Goal: Task Accomplishment & Management: Manage account settings

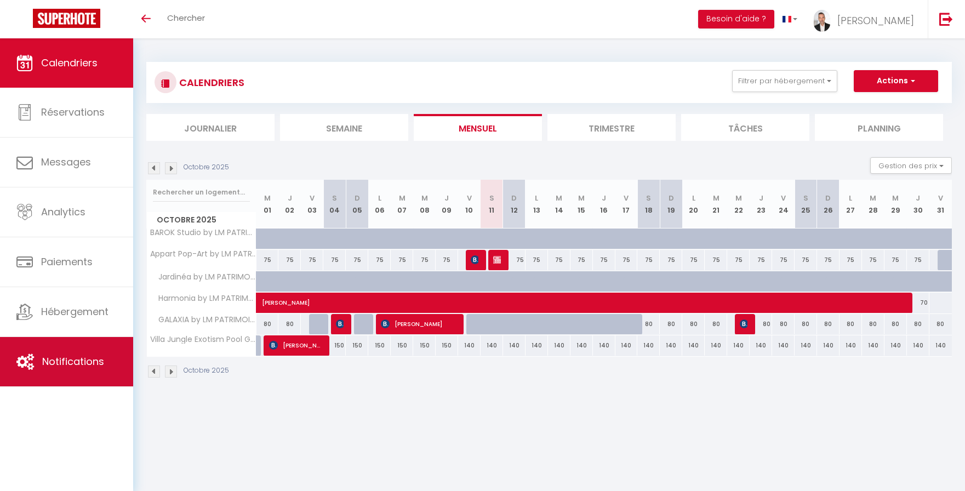
click at [78, 357] on span "Notifications" at bounding box center [73, 362] width 62 height 14
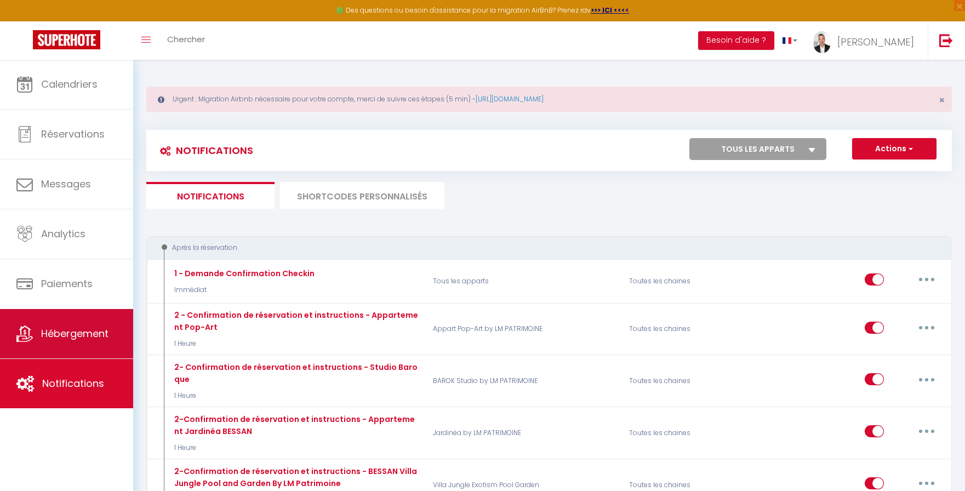
select select
checkbox input "false"
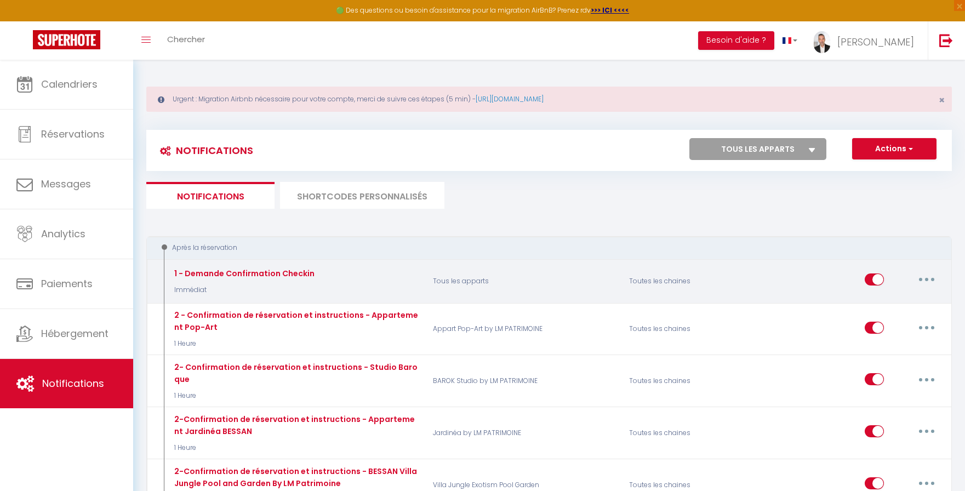
select select
checkbox input "false"
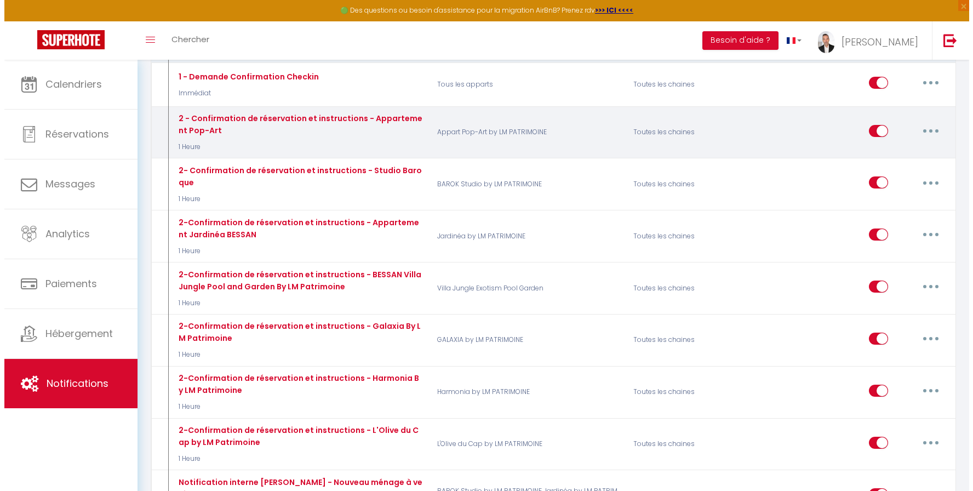
scroll to position [197, 0]
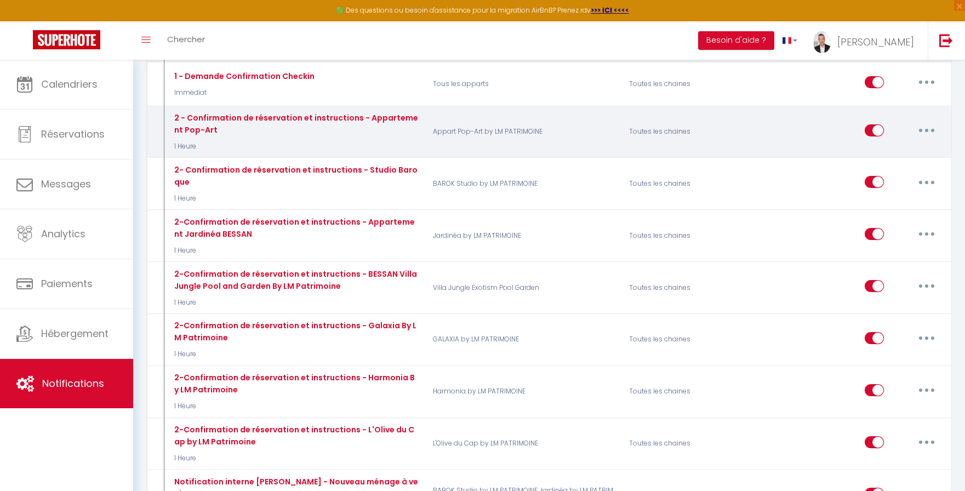
click at [923, 128] on button "button" at bounding box center [926, 131] width 31 height 18
click at [892, 158] on link "Editer" at bounding box center [898, 155] width 81 height 19
type input "2 - Confirmation de réservation et instructions - Appartement Pop-Art"
select select "1 Heure"
select select "if_booking_is_paid"
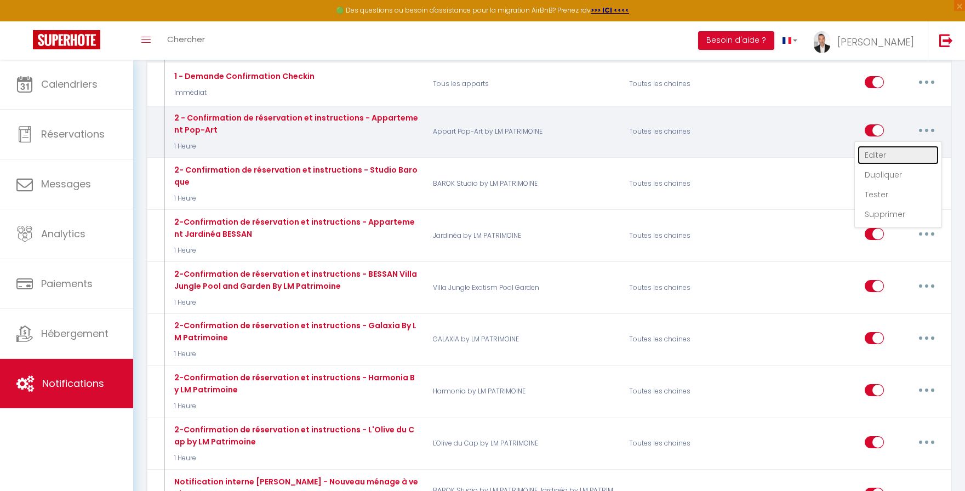
checkbox input "true"
checkbox input "false"
radio input "true"
type input "Confirmation de réservation et instructions - Appartement Pop-Art"
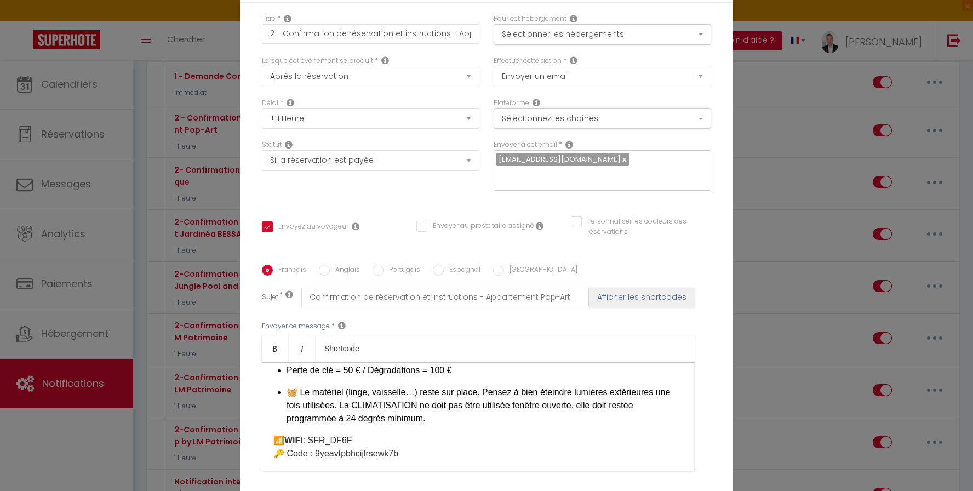
scroll to position [484, 0]
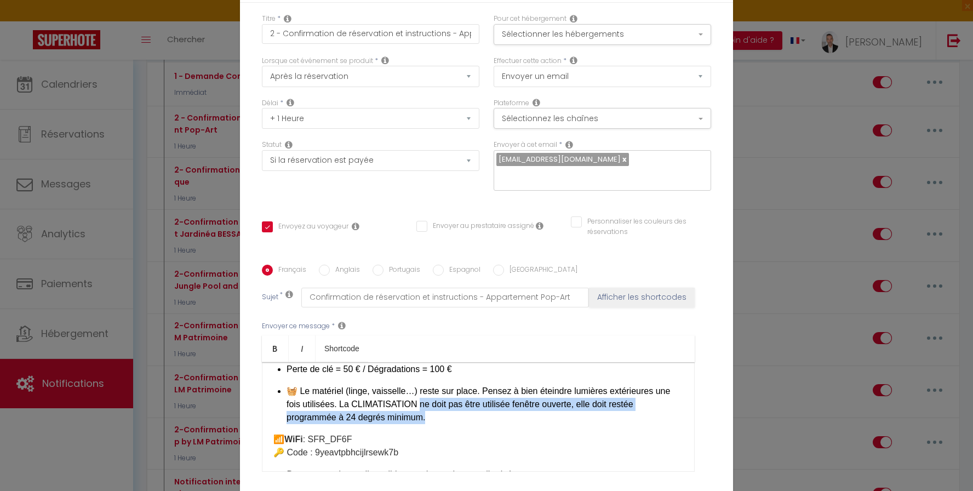
drag, startPoint x: 409, startPoint y: 398, endPoint x: 638, endPoint y: 407, distance: 229.2
click at [638, 407] on p "🧺 Le matériel (linge, vaisselle…) reste sur place. Pensez à bien éteindre lumiè…" at bounding box center [485, 404] width 397 height 39
click at [409, 400] on p "🧺 Le matériel (linge, vaisselle…) reste sur place. Pensez à bien éteindre lumiè…" at bounding box center [485, 404] width 397 height 39
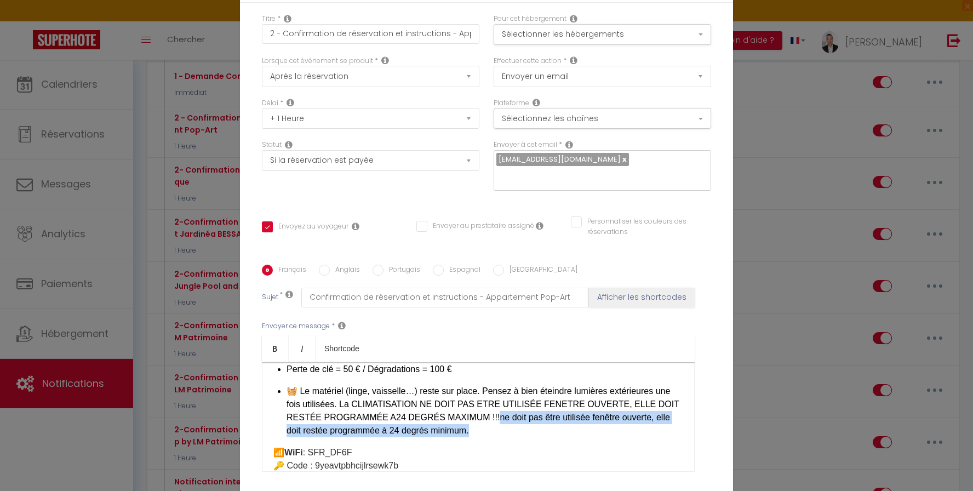
drag, startPoint x: 442, startPoint y: 410, endPoint x: 453, endPoint y: 419, distance: 14.0
click at [453, 419] on p "🧺 Le matériel (linge, vaisselle…) reste sur place. Pensez à bien éteindre lumiè…" at bounding box center [485, 411] width 397 height 53
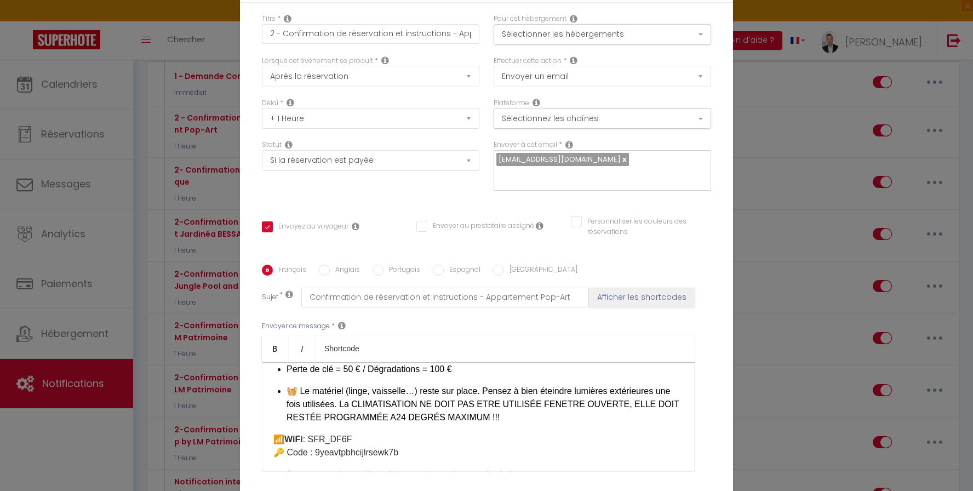
click at [337, 399] on p "🧺 Le matériel (linge, vaisselle…) reste sur place. Pensez à bien éteindre lumiè…" at bounding box center [485, 404] width 397 height 39
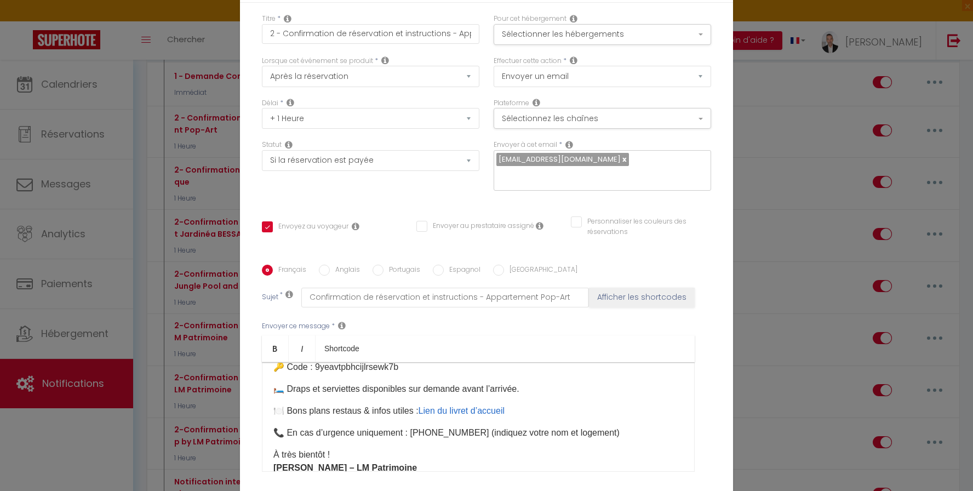
scroll to position [596, 0]
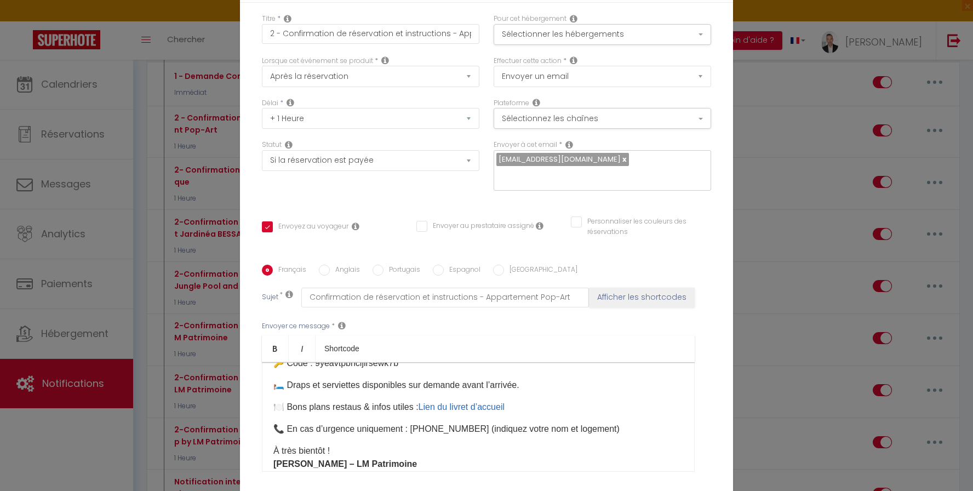
click at [453, 379] on p "🛏️ Draps et serviettes disponibles sur demande avant l’arrivée." at bounding box center [478, 385] width 410 height 13
drag, startPoint x: 564, startPoint y: 378, endPoint x: 295, endPoint y: 380, distance: 269.7
click at [295, 380] on p "🛏️ Draps et serviettes disponibles sur demande en option avant l’arrivée." at bounding box center [478, 385] width 410 height 13
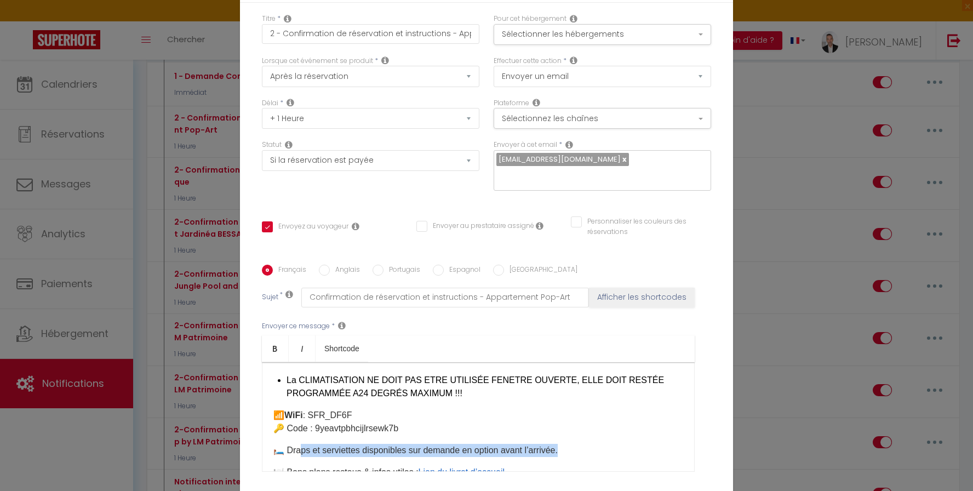
scroll to position [529, 0]
click at [570, 432] on div "Bonjour [GUEST:FIRST_NAME], Merci pour votre réservation au [RENTAL:NAME] du [C…" at bounding box center [478, 417] width 433 height 110
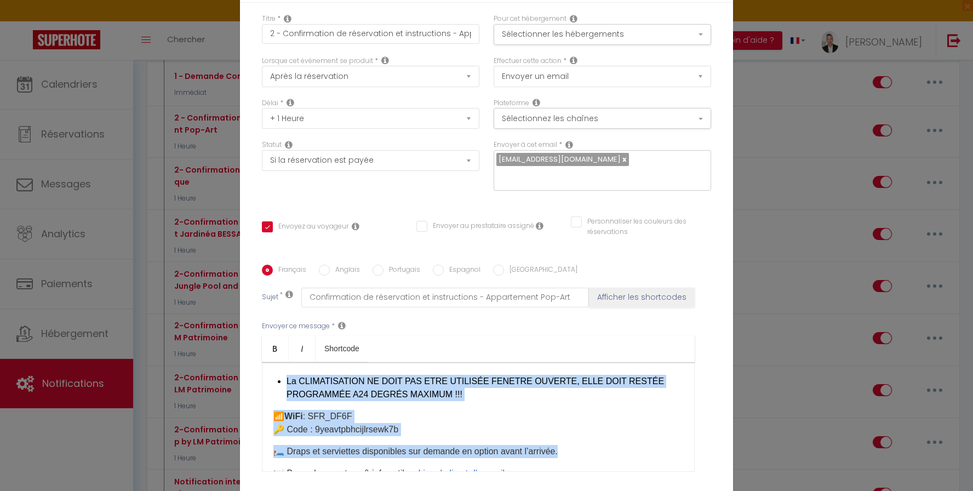
drag, startPoint x: 568, startPoint y: 446, endPoint x: 280, endPoint y: 374, distance: 297.1
click at [280, 374] on div "Bonjour [GUEST:FIRST_NAME], Merci pour votre réservation au [RENTAL:NAME] du [C…" at bounding box center [478, 417] width 433 height 110
copy div "La CLIMATISATION NE DOIT PAS ETRE UTILISÉE FENETRE OUVERTE, ELLE DOIT RESTÉE PR…"
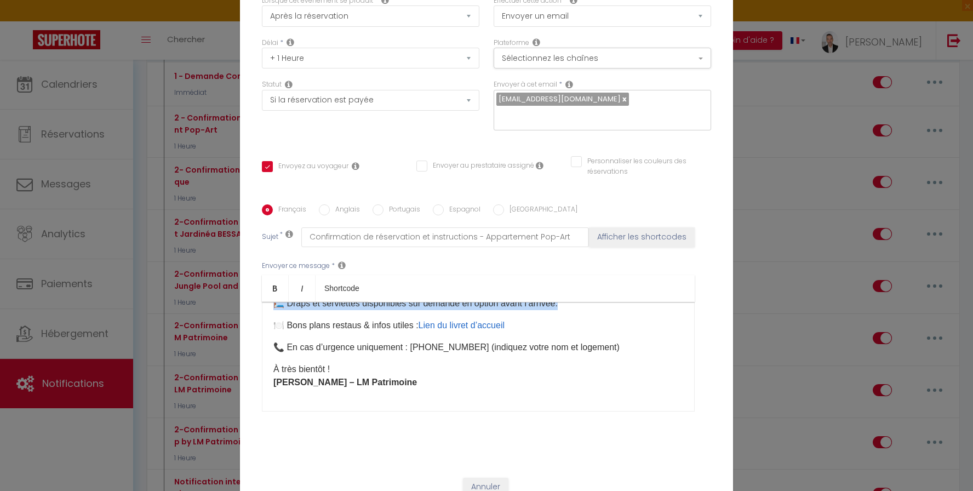
scroll to position [89, 0]
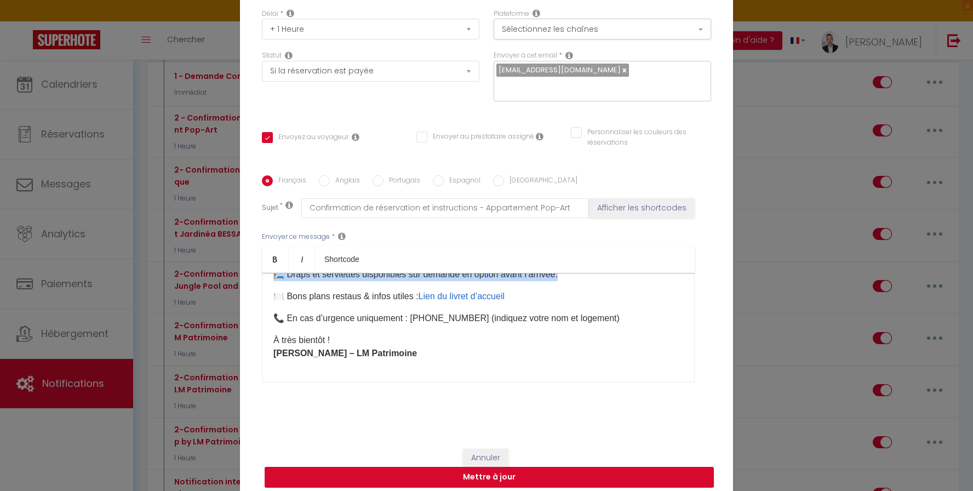
click at [484, 470] on button "Mettre à jour" at bounding box center [489, 477] width 449 height 21
checkbox input "true"
checkbox input "false"
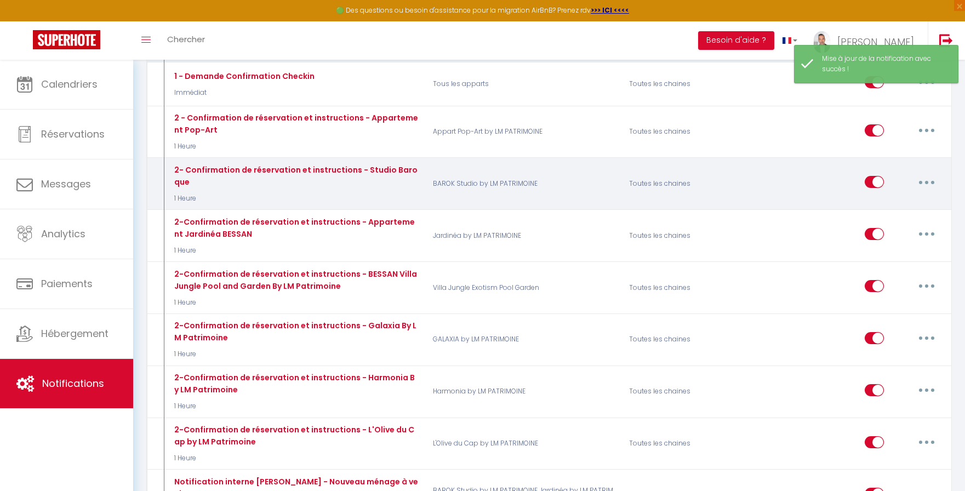
click at [927, 181] on icon "button" at bounding box center [926, 182] width 3 height 3
click at [890, 204] on link "Editer" at bounding box center [898, 207] width 81 height 19
type input "2- Confirmation de réservation et instructions - Studio Baroque"
select select "1 Heure"
select select "if_booking_is_paid"
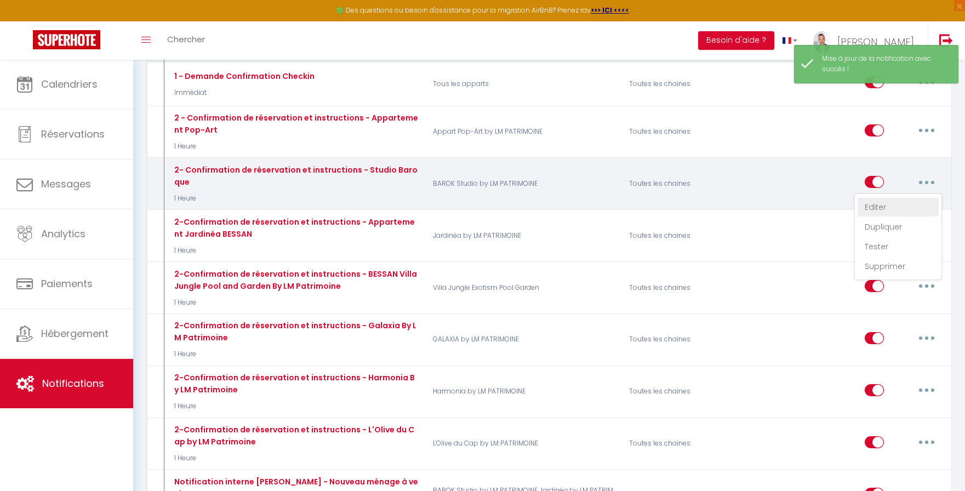
checkbox input "true"
checkbox input "false"
checkbox input "true"
radio input "true"
type input "Confirmation de réservation et instructions - Studio Baroque"
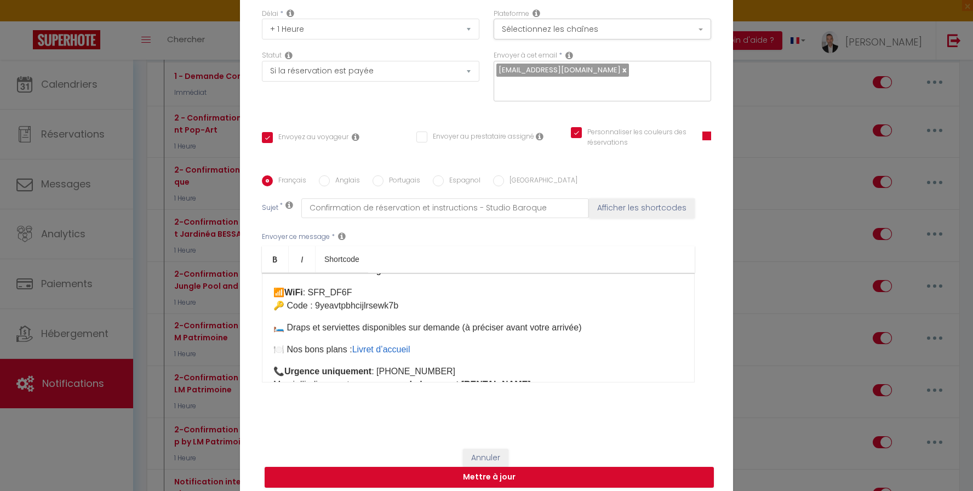
scroll to position [471, 0]
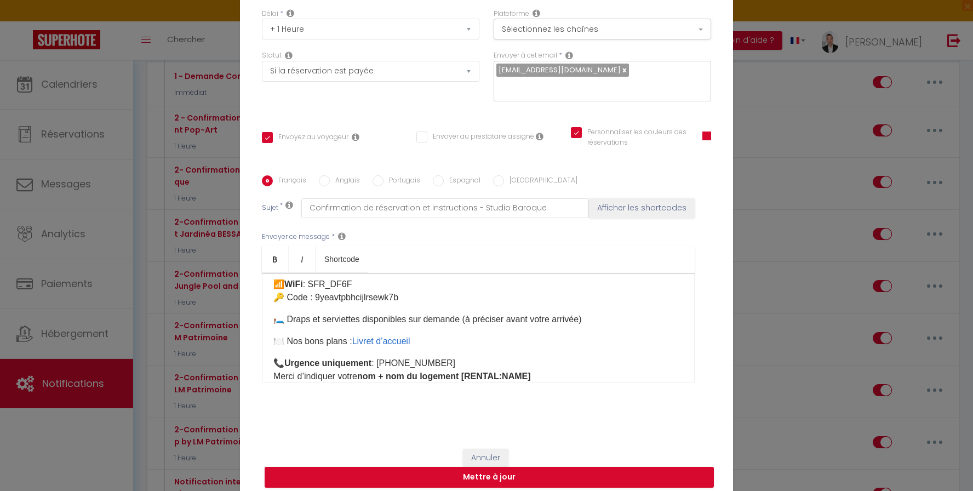
click at [461, 313] on p "🛏️ Draps et serviettes disponibles sur demande (à préciser avant votre arrivée)" at bounding box center [478, 319] width 410 height 13
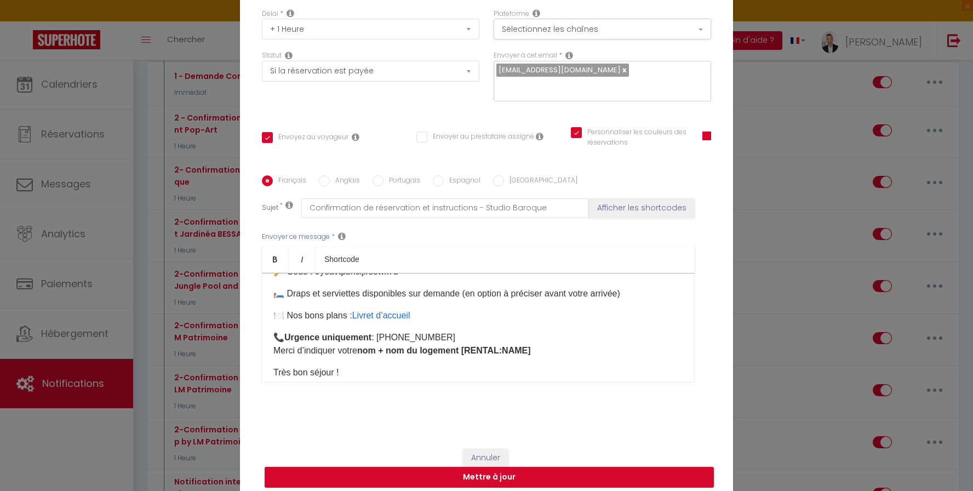
scroll to position [498, 0]
click at [491, 471] on button "Mettre à jour" at bounding box center [489, 477] width 449 height 21
checkbox input "true"
checkbox input "false"
checkbox input "true"
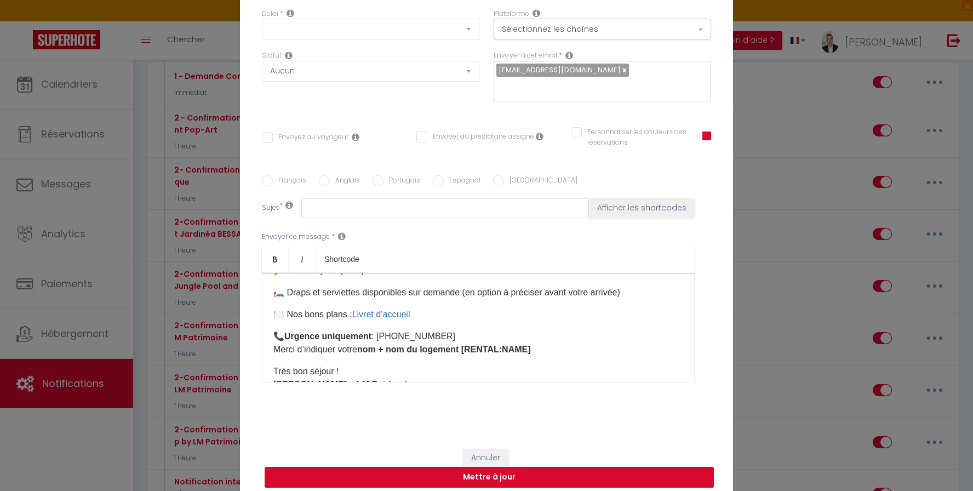
scroll to position [0, 0]
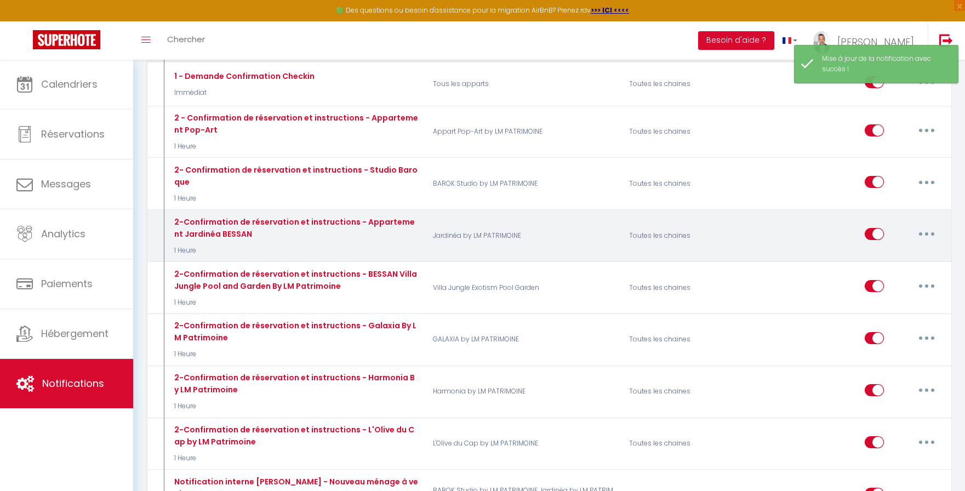
click at [923, 235] on button "button" at bounding box center [926, 234] width 31 height 18
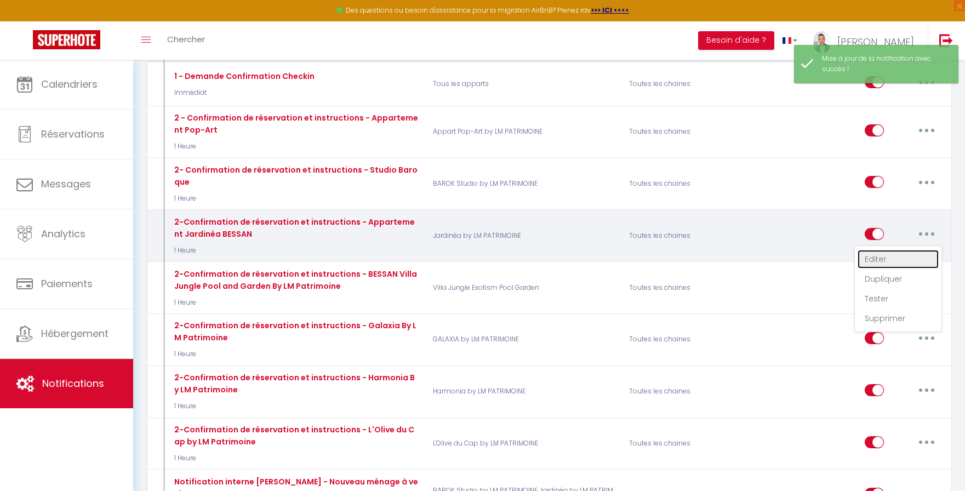
click at [895, 257] on link "Editer" at bounding box center [898, 259] width 81 height 19
type input "2-Confirmation de réservation et instructions - Appartement Jardinéa BESSAN"
select select "1 Heure"
select select "if_booking_is_paid"
checkbox input "true"
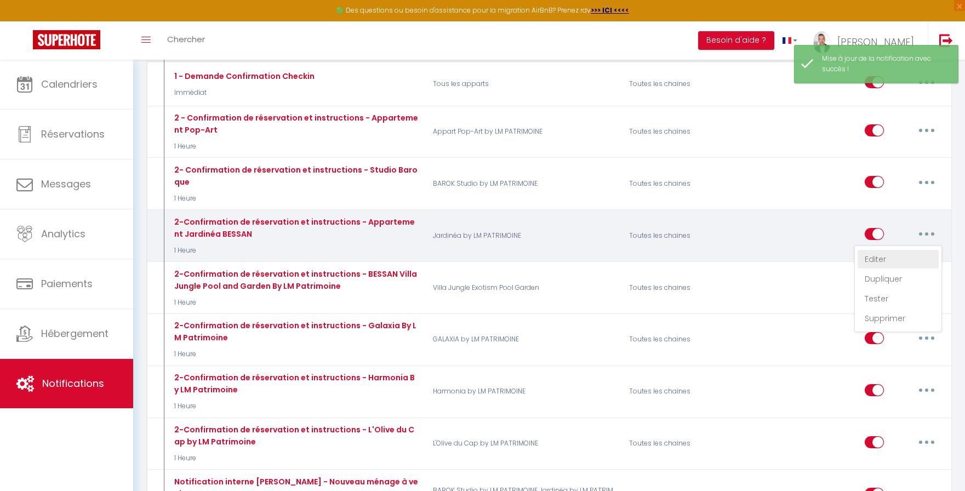
checkbox input "false"
radio input "true"
type input "Confirmation de réservation et instructions - Appartement Jardinéa"
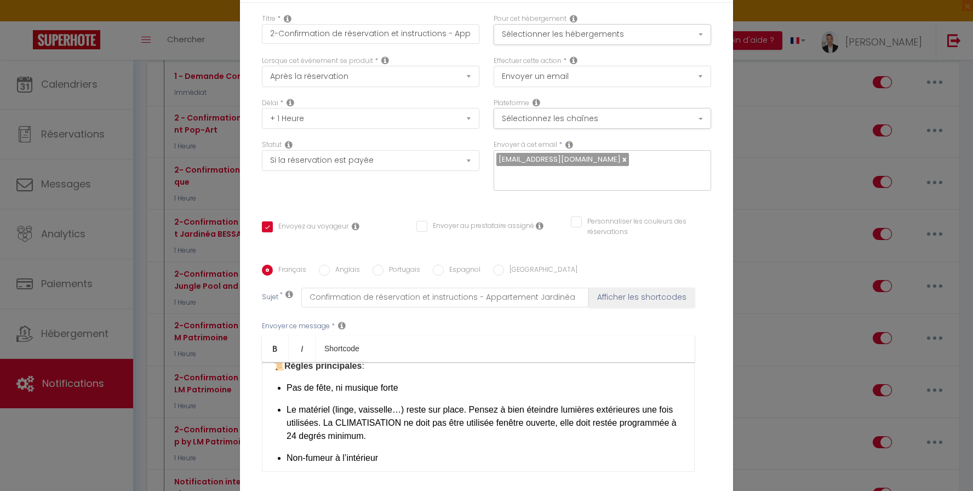
scroll to position [332, 0]
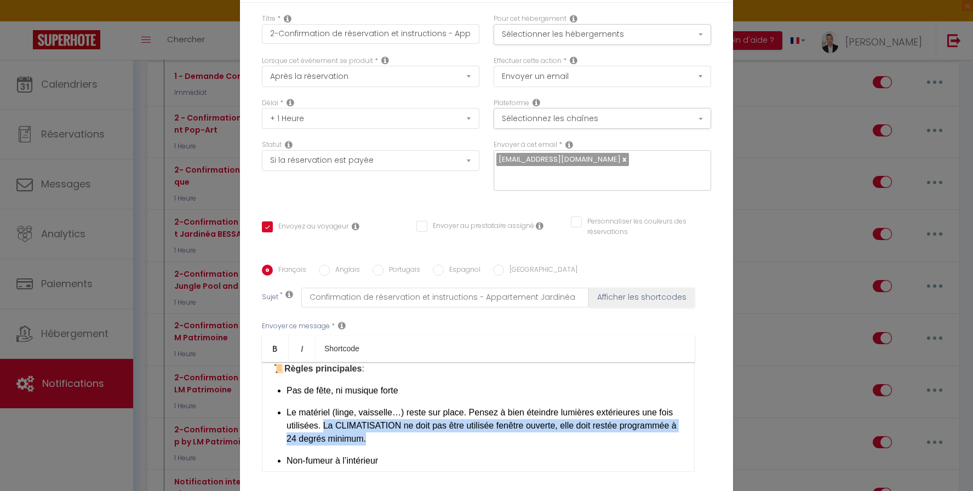
drag, startPoint x: 446, startPoint y: 346, endPoint x: 338, endPoint y: 337, distance: 108.3
click at [338, 406] on p "Le matériel (linge, vaisselle…) reste sur place. Pensez à bien éteindre lumière…" at bounding box center [485, 425] width 397 height 39
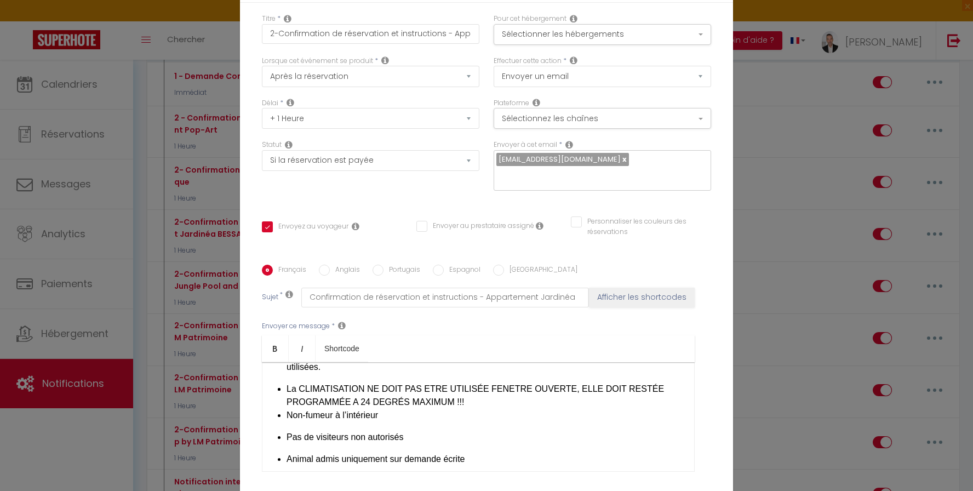
scroll to position [389, 0]
click at [403, 410] on li at bounding box center [485, 416] width 397 height 13
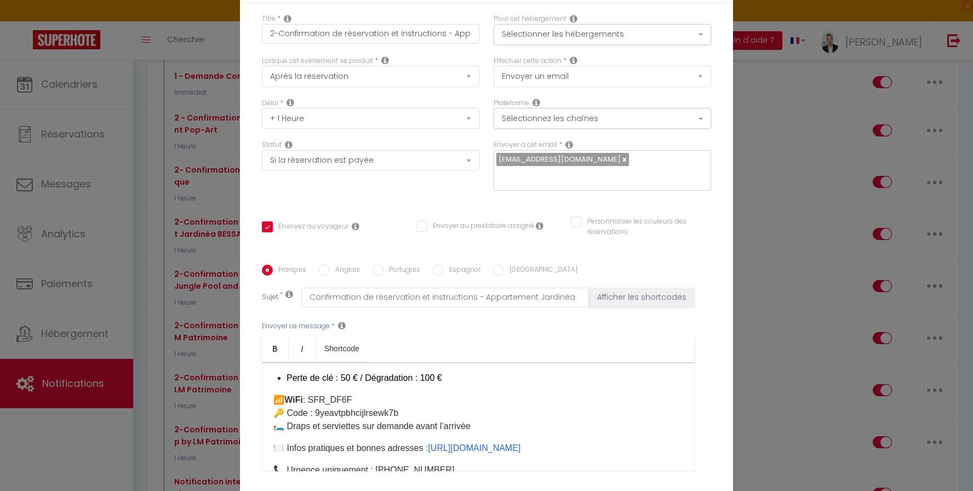
scroll to position [507, 0]
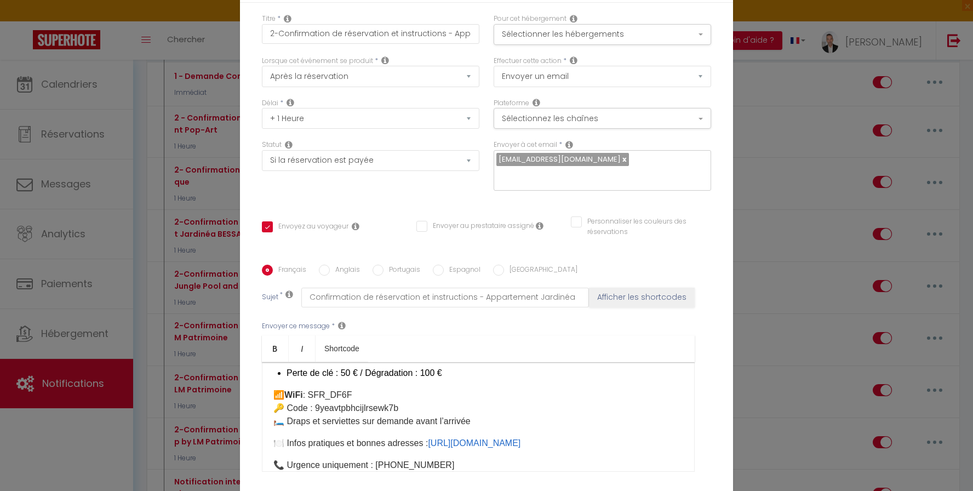
click at [474, 389] on p "📶 WiFi : SFR_DF6F 🔑 Code : 9yeavtpbhcijlrsewk7b​ 🛏️ Draps et serviettes sur dem…" at bounding box center [478, 408] width 410 height 39
click at [424, 389] on p "📶 WiFi : SFR_DF6F 🔑 Code : 9yeavtpbhcijlrsewk7b​ 🛏️ Draps et serviettes sur dem…" at bounding box center [478, 408] width 410 height 39
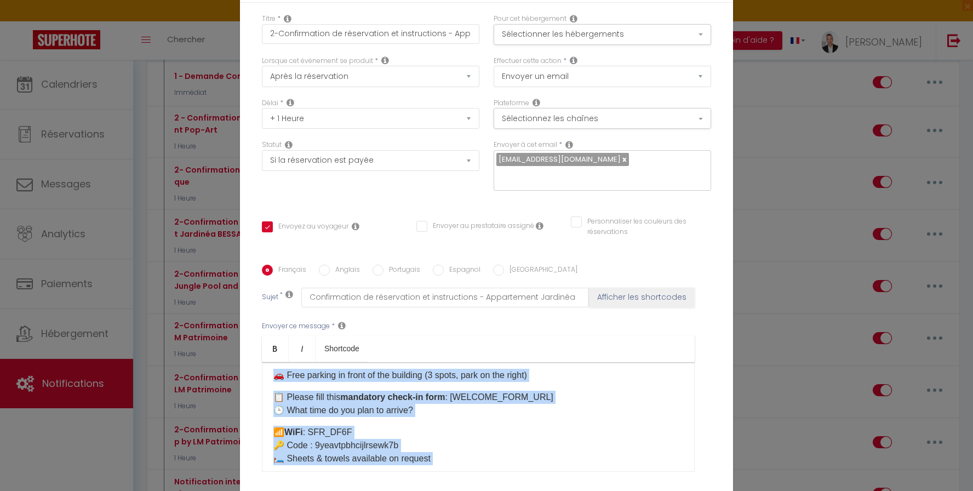
scroll to position [974, 0]
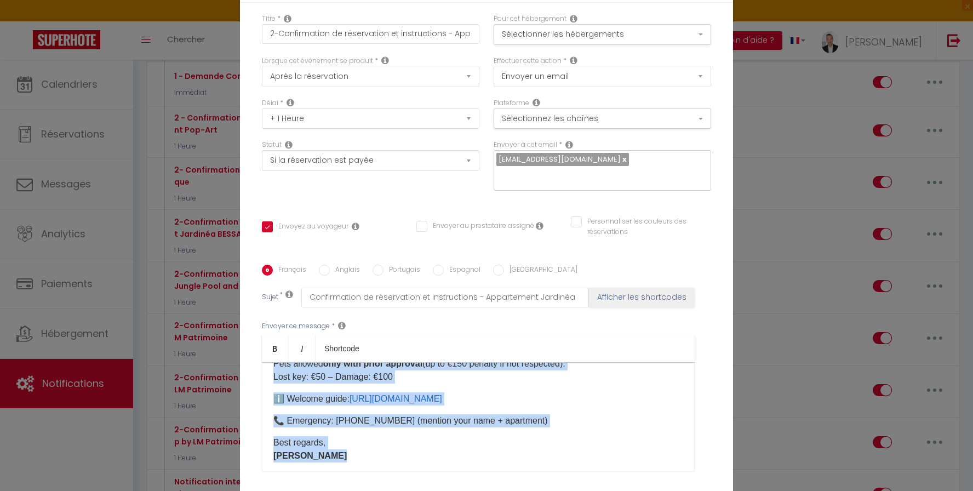
drag, startPoint x: 267, startPoint y: 298, endPoint x: 332, endPoint y: 412, distance: 131.1
click at [332, 412] on div "Titre * 2-Confirmation de réservation et instructions - Appartement Jardinéa BE…" at bounding box center [486, 265] width 493 height 524
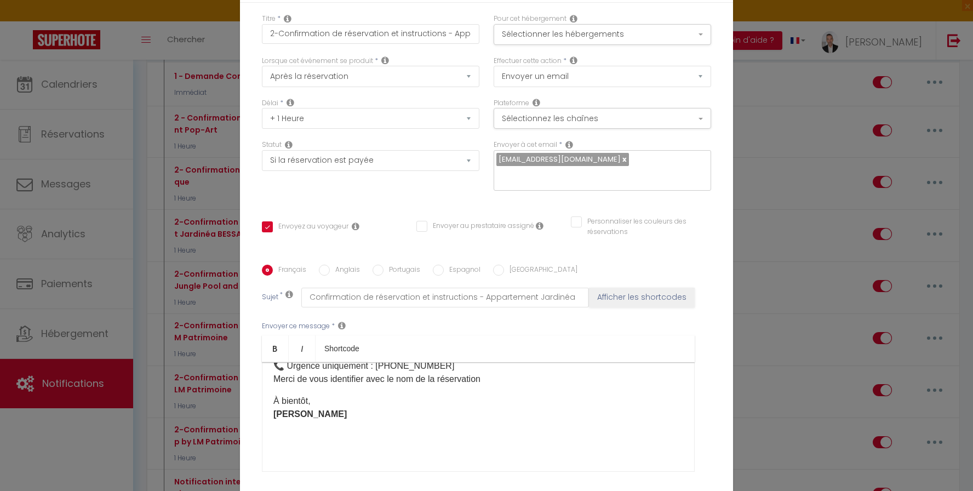
scroll to position [586, 0]
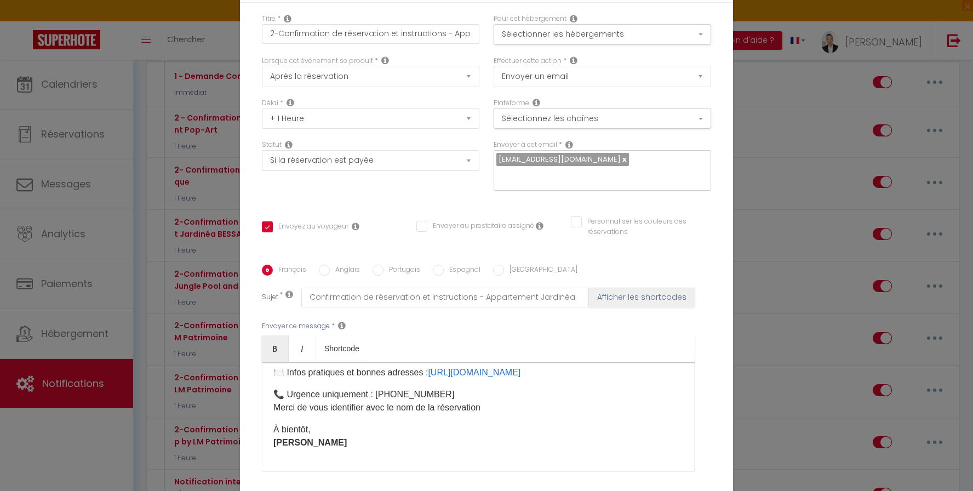
checkbox input "true"
checkbox input "false"
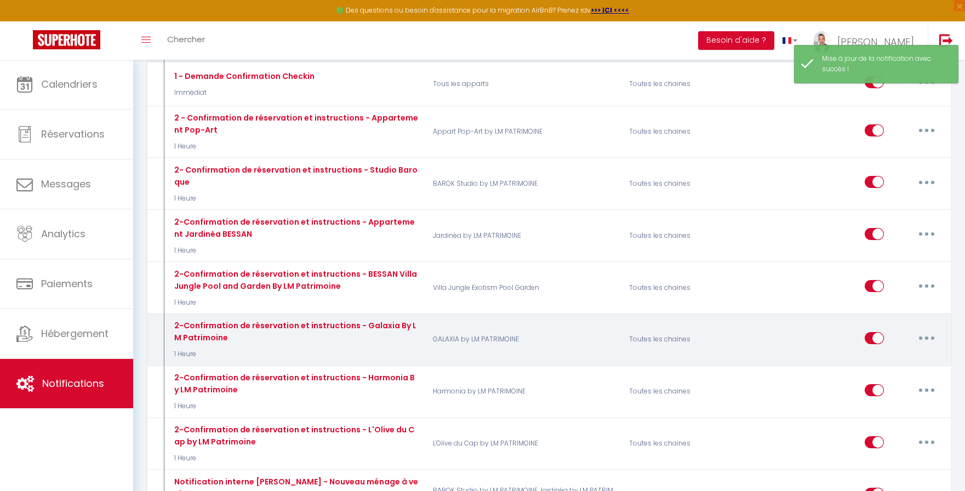
click at [925, 339] on icon "button" at bounding box center [926, 338] width 3 height 3
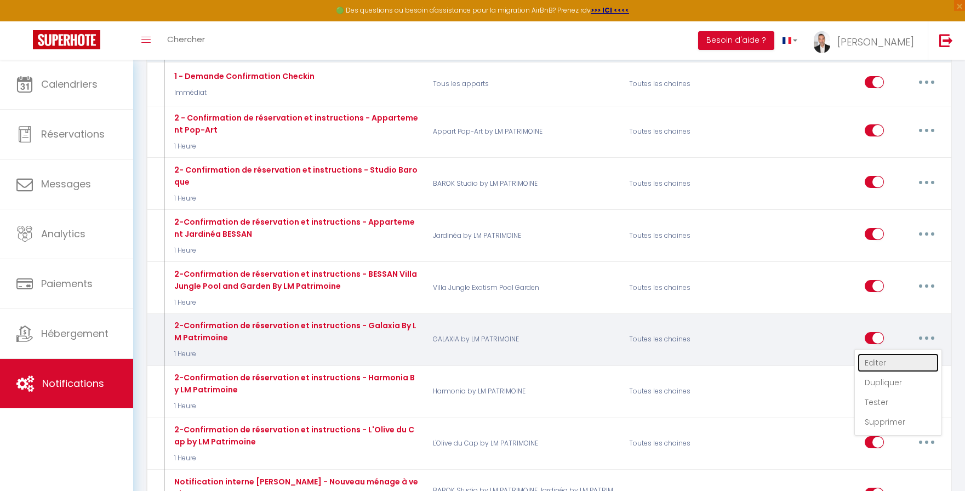
click at [883, 360] on link "Editer" at bounding box center [898, 362] width 81 height 19
type input "2-Confirmation de réservation et instructions - Galaxia By LM Patrimoine"
select select "1 Heure"
select select "if_booking_is_paid"
checkbox input "true"
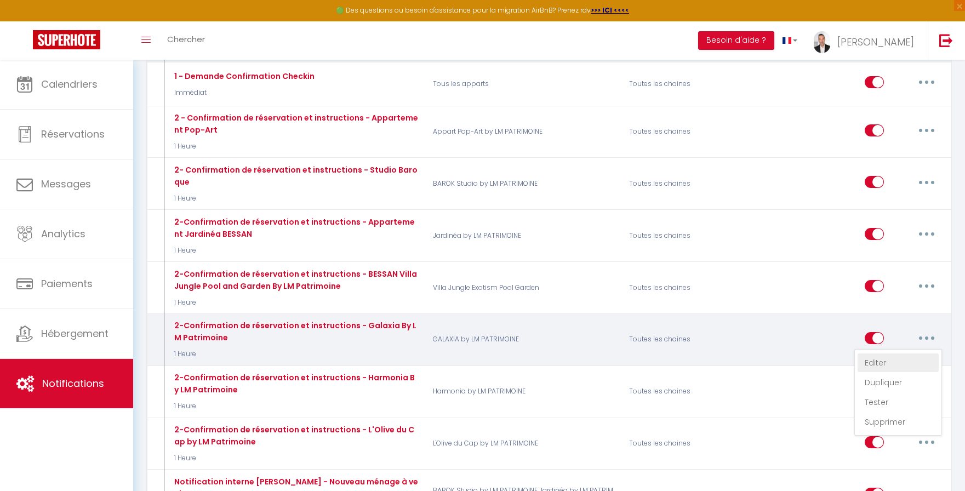
checkbox input "false"
radio input "true"
type input "Confirmation de réservation et instructions - [RENTAL:NAME]"
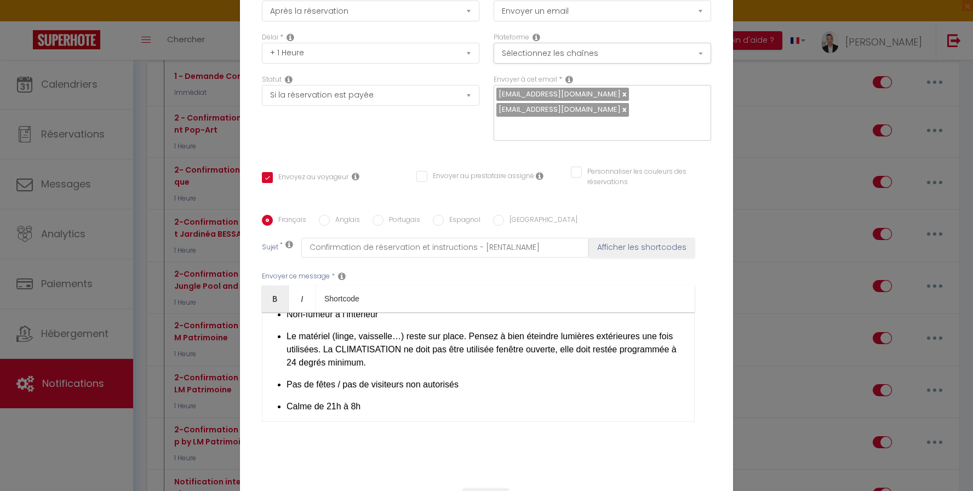
scroll to position [357, 0]
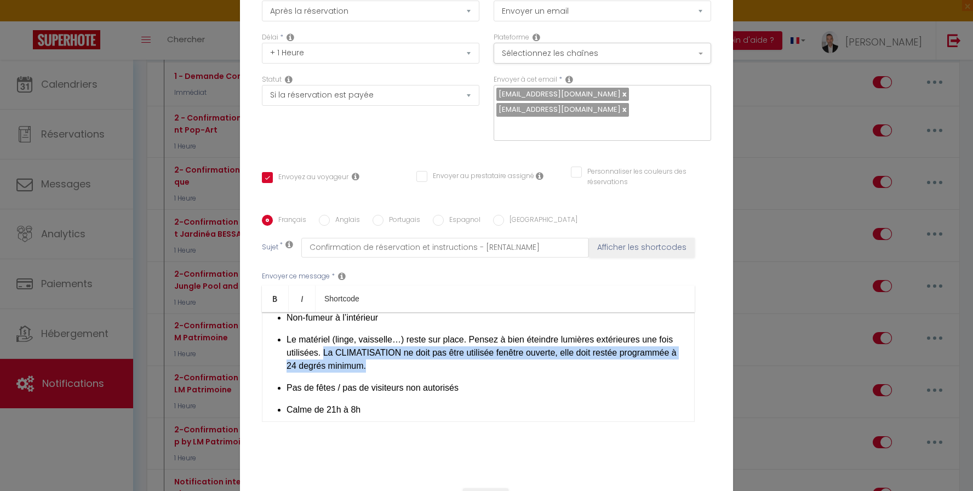
drag, startPoint x: 441, startPoint y: 357, endPoint x: 339, endPoint y: 349, distance: 102.3
click at [339, 349] on p "Le matériel (linge, vaisselle…) reste sur place. Pensez à bien éteindre lumière…" at bounding box center [485, 352] width 397 height 39
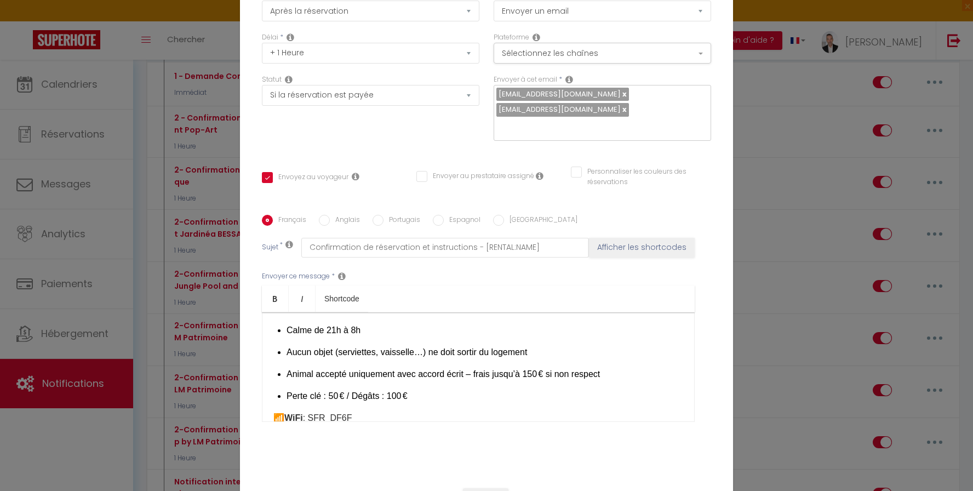
scroll to position [461, 0]
click at [544, 347] on p "Aucun objet (serviettes, vaisselle…) ne doit sortir du logement" at bounding box center [485, 349] width 397 height 13
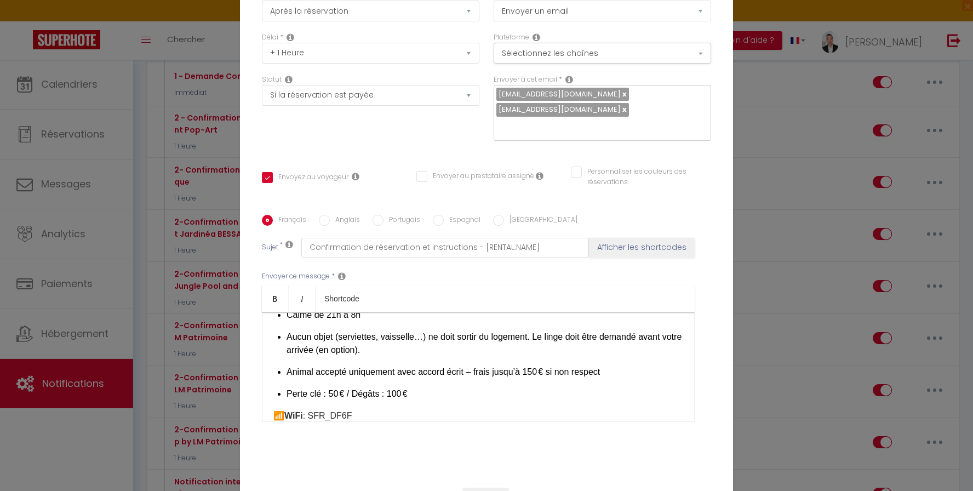
scroll to position [474, 0]
drag, startPoint x: 535, startPoint y: 327, endPoint x: 539, endPoint y: 337, distance: 11.3
click at [539, 337] on p "Aucun objet (serviettes, vaisselle…) ne doit sortir du logement. Le linge doit …" at bounding box center [485, 343] width 397 height 26
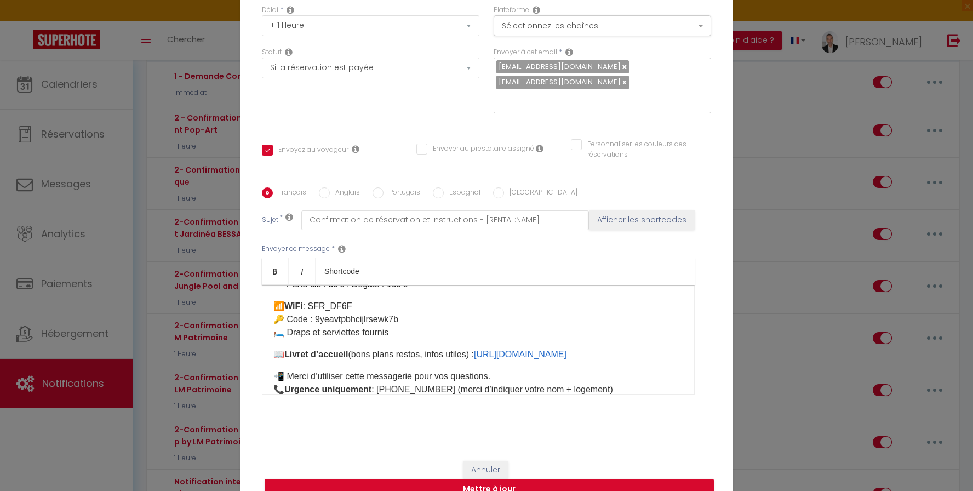
scroll to position [540, 0]
click at [406, 315] on p "📶 WiFi : SFR_DF6F 🔑 Code : 9yeavtpbhcijlrsewk7b​ 🛏️ Draps et serviettes fournis" at bounding box center [478, 321] width 410 height 39
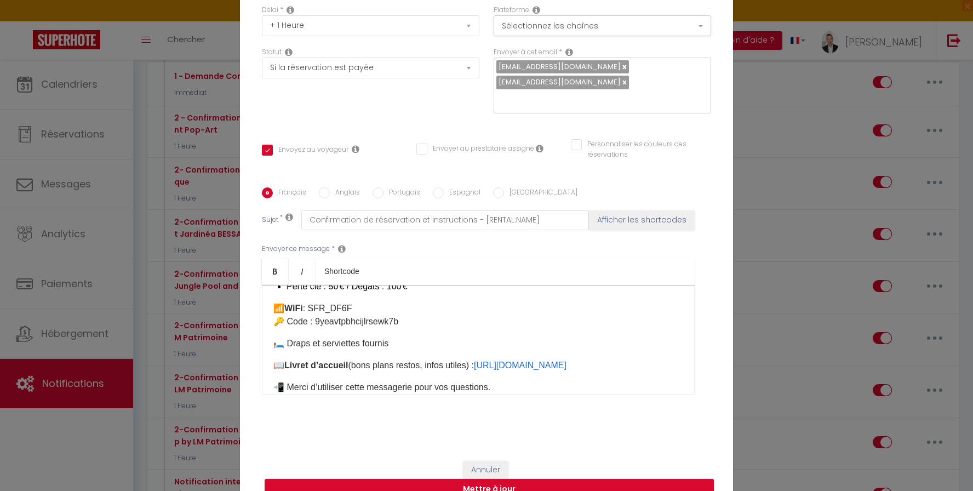
drag, startPoint x: 389, startPoint y: 335, endPoint x: 282, endPoint y: 338, distance: 106.9
click at [282, 338] on p "🛏️ Draps et serviettes fournis" at bounding box center [478, 343] width 410 height 13
click at [310, 338] on p "🛏️ Le linge doit être demandé avant votre arrivée (en option). ​" at bounding box center [478, 343] width 410 height 13
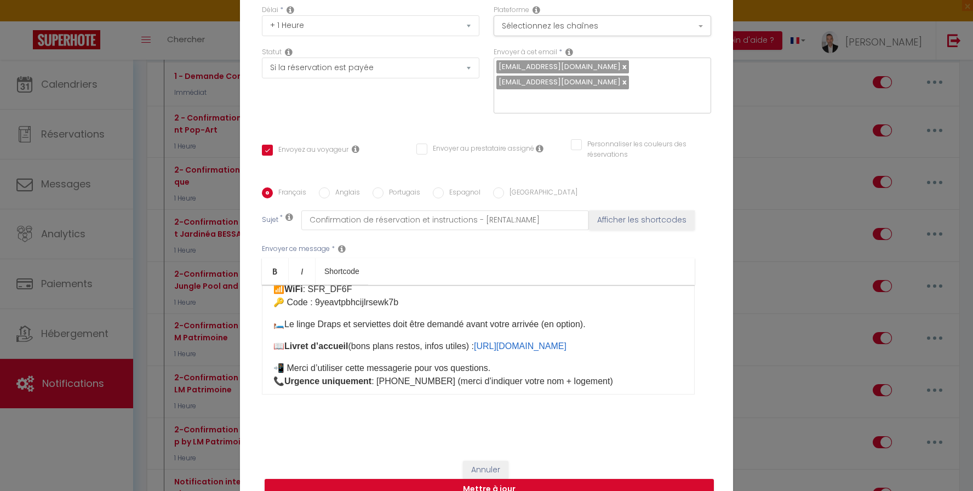
scroll to position [575, 0]
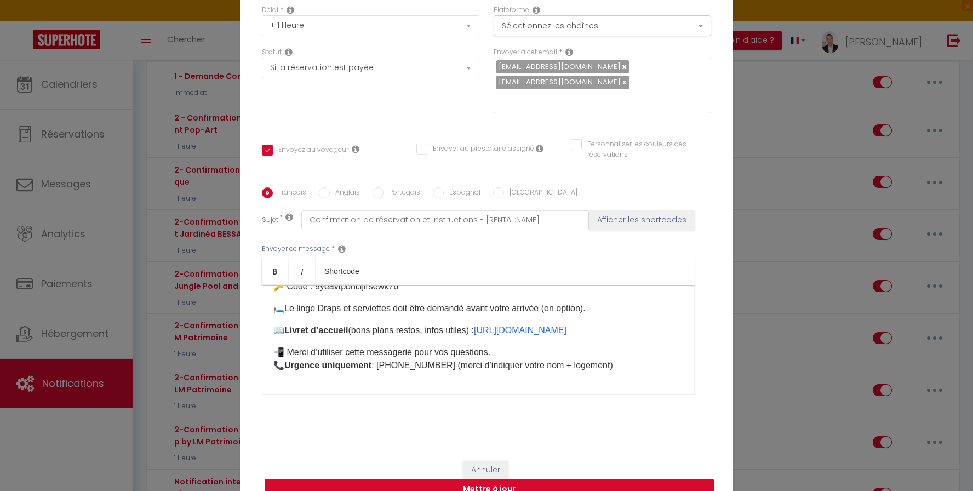
click at [487, 480] on button "Mettre à jour" at bounding box center [489, 489] width 449 height 21
checkbox input "true"
checkbox input "false"
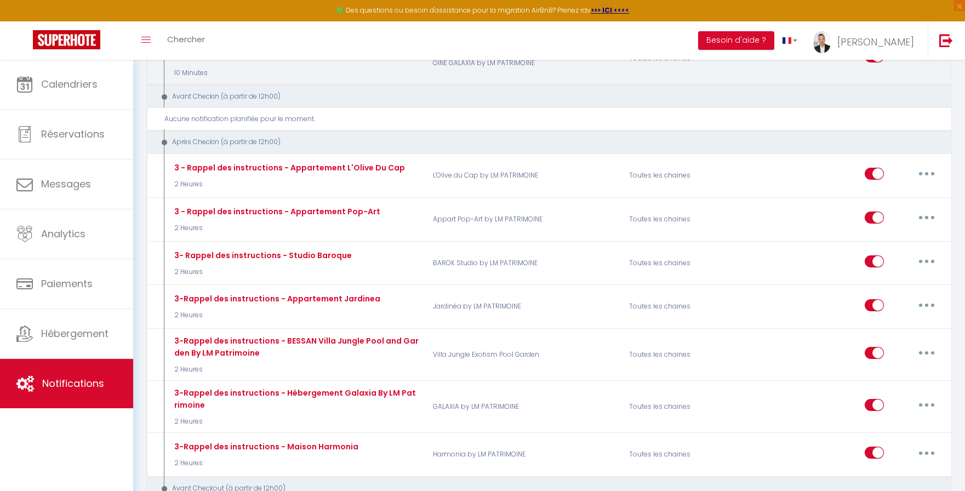
scroll to position [637, 0]
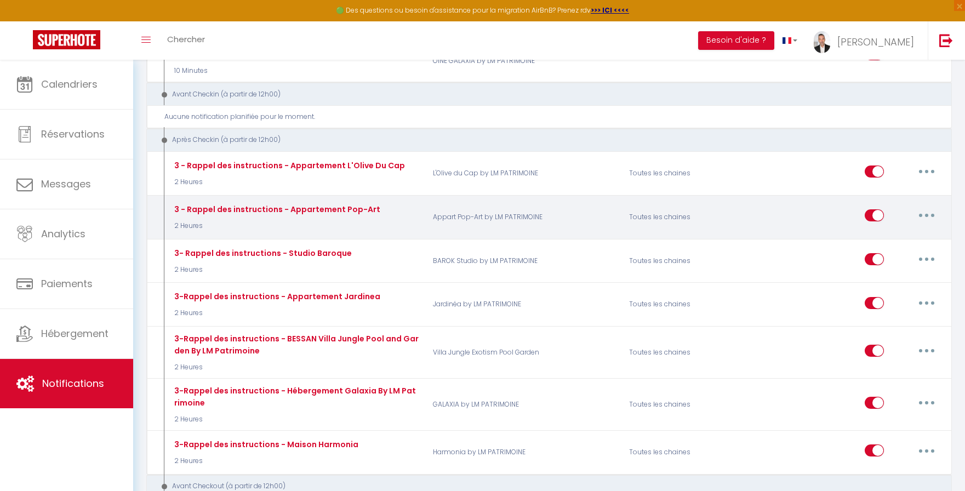
click at [930, 216] on button "button" at bounding box center [926, 216] width 31 height 18
click at [873, 240] on link "Editer" at bounding box center [898, 240] width 81 height 19
type input "3 - Rappel des instructions - Appartement Pop-Art"
select select "3"
select select "2 Heures"
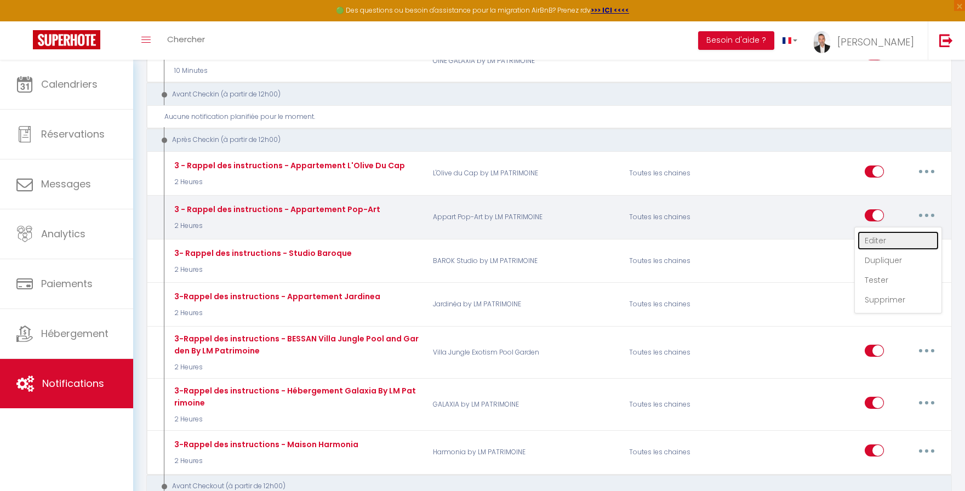
select select "if_booking_is_paid"
checkbox input "true"
checkbox input "false"
radio input "true"
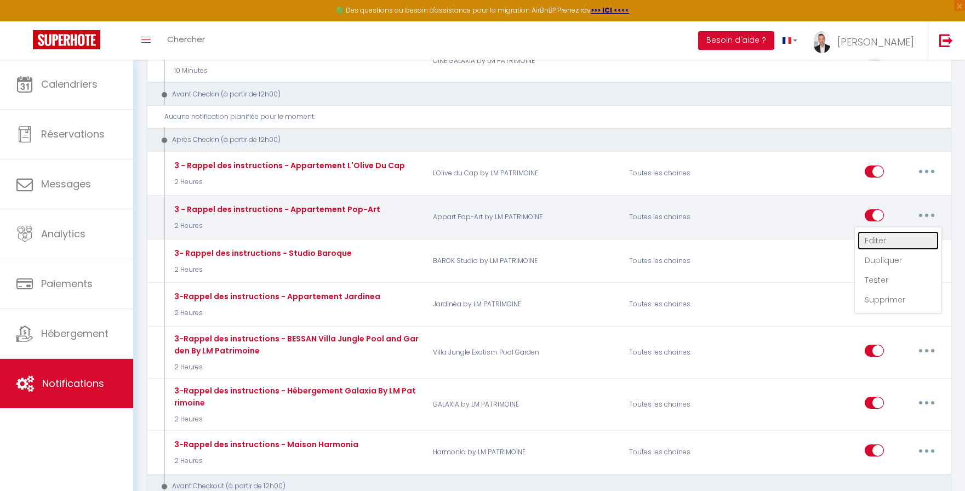
type input "Rappel des instructions - Appartement Pop-Art"
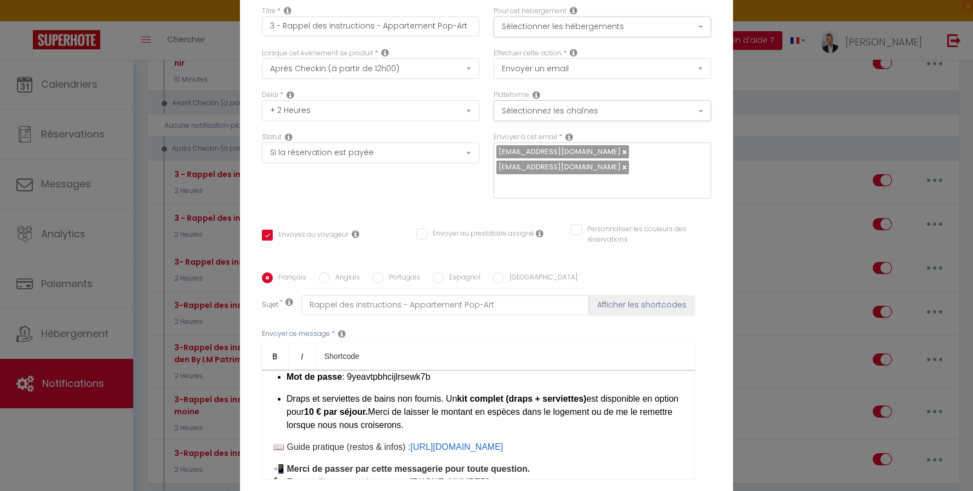
scroll to position [666, 0]
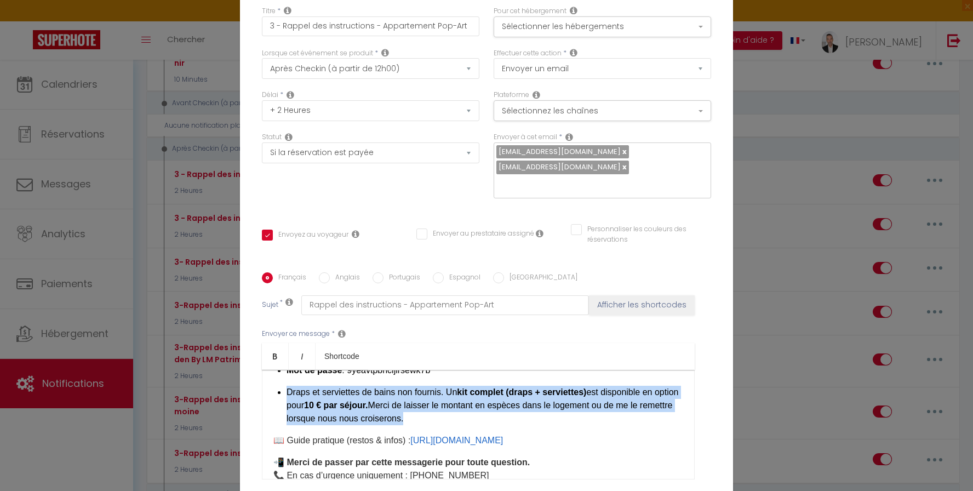
drag, startPoint x: 438, startPoint y: 322, endPoint x: 283, endPoint y: 296, distance: 157.2
click at [287, 386] on p "Draps et serviettes de bains non fournis. Un kit complet (draps + serviettes) e…" at bounding box center [485, 405] width 397 height 39
copy p "Draps et serviettes de bains non fournis. Un kit complet (draps + serviettes) e…"
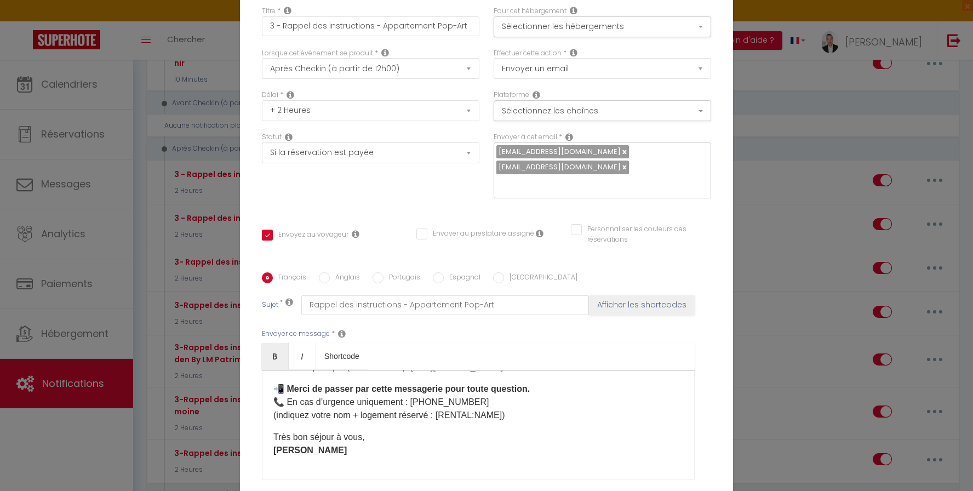
scroll to position [97, 0]
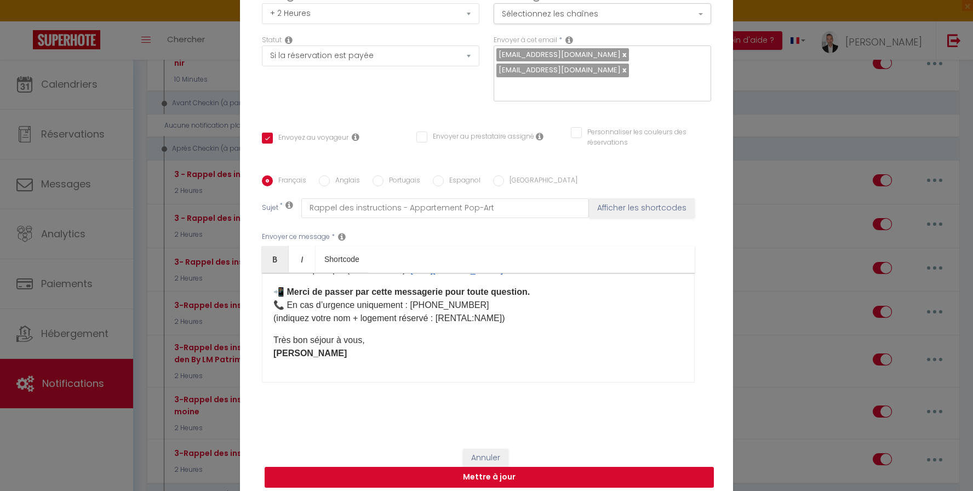
click at [507, 473] on button "Mettre à jour" at bounding box center [489, 477] width 449 height 21
checkbox input "true"
checkbox input "false"
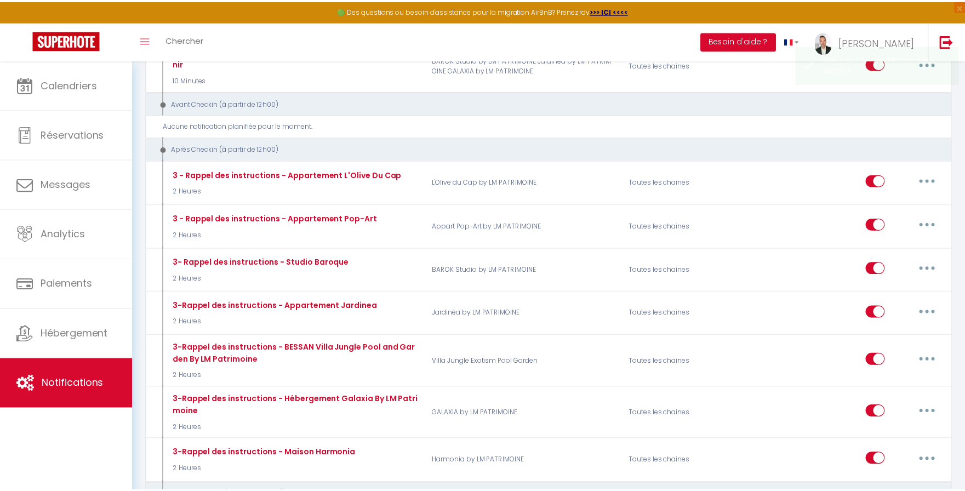
scroll to position [637, 0]
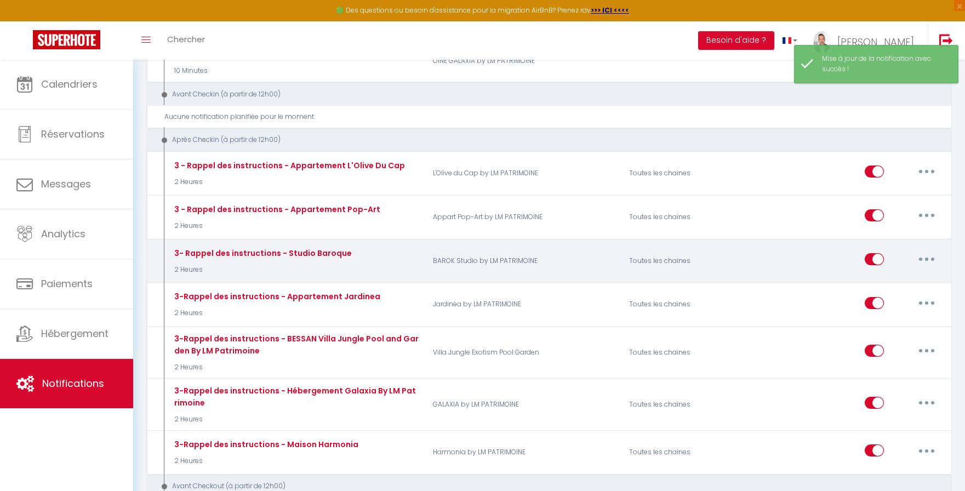
click at [922, 256] on button "button" at bounding box center [926, 259] width 31 height 18
click at [871, 287] on link "Editer" at bounding box center [898, 284] width 81 height 19
type input "3- Rappel des instructions - Studio Baroque"
select select "3"
select select "2 Heures"
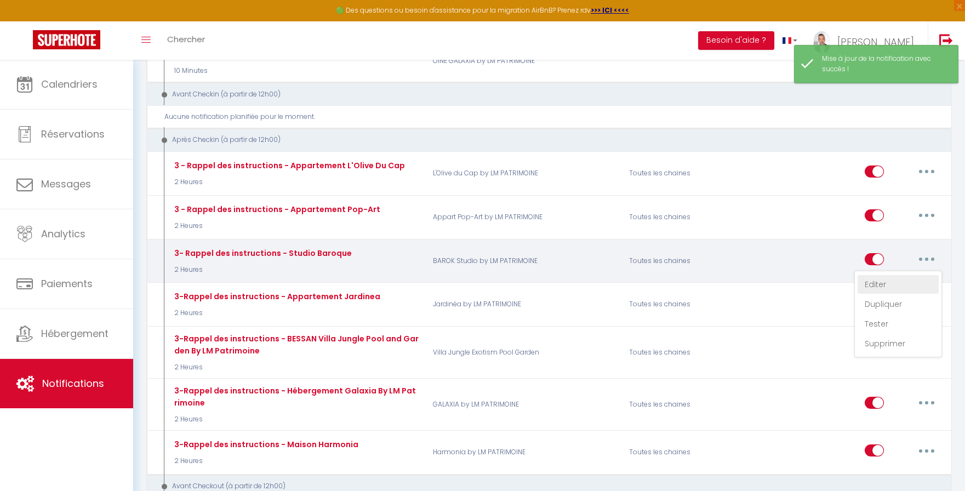
select select "if_booking_is_paid"
checkbox input "true"
checkbox input "false"
radio input "true"
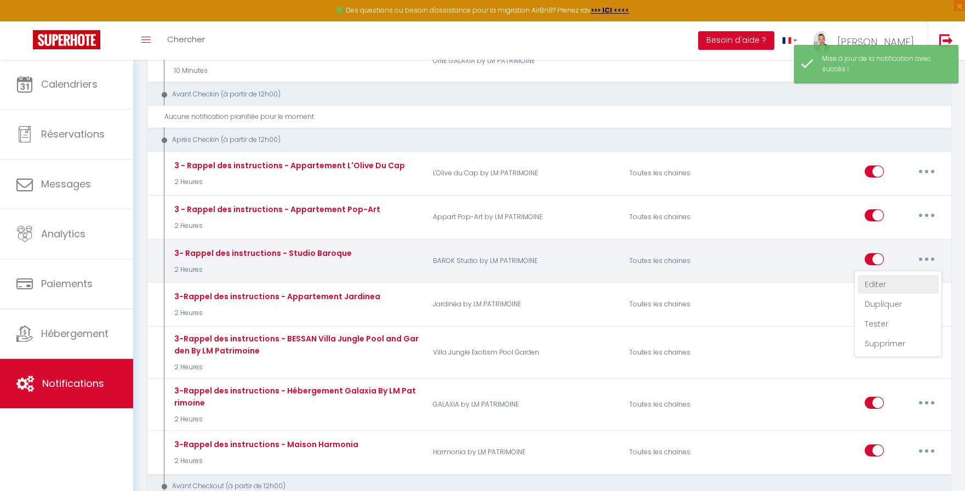
type input "Rappel des instructions - Studio Baroque"
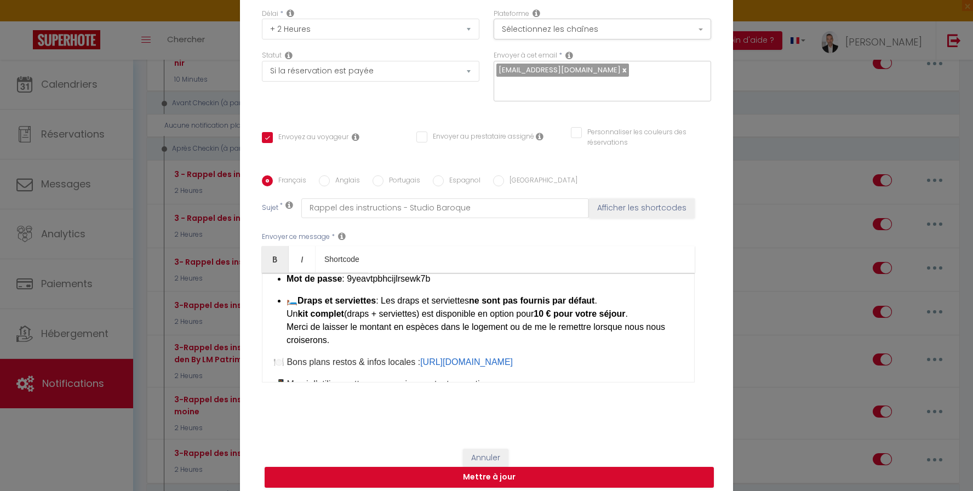
scroll to position [621, 0]
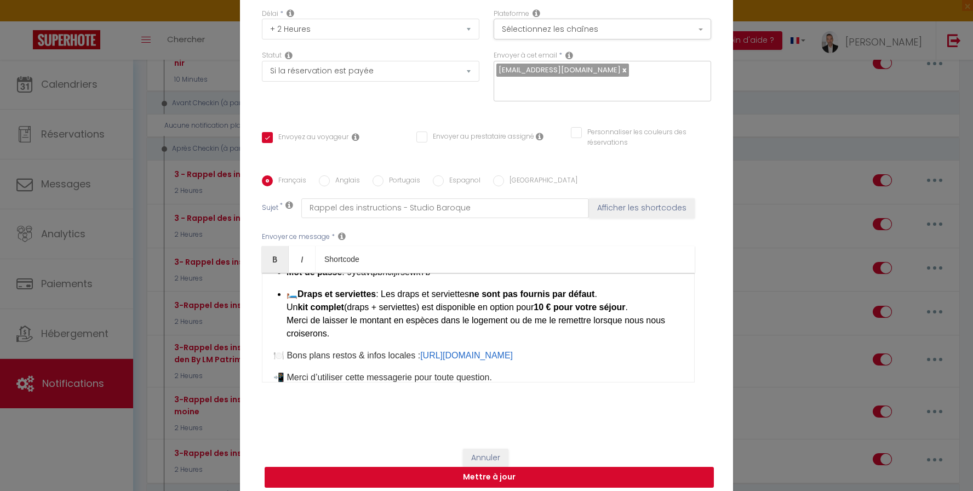
click at [546, 467] on button "Mettre à jour" at bounding box center [489, 477] width 449 height 21
checkbox input "true"
checkbox input "false"
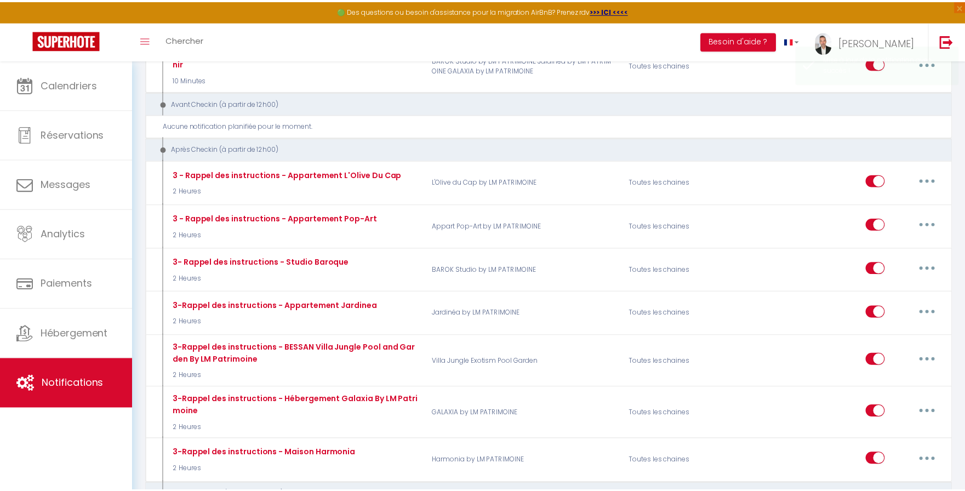
scroll to position [637, 0]
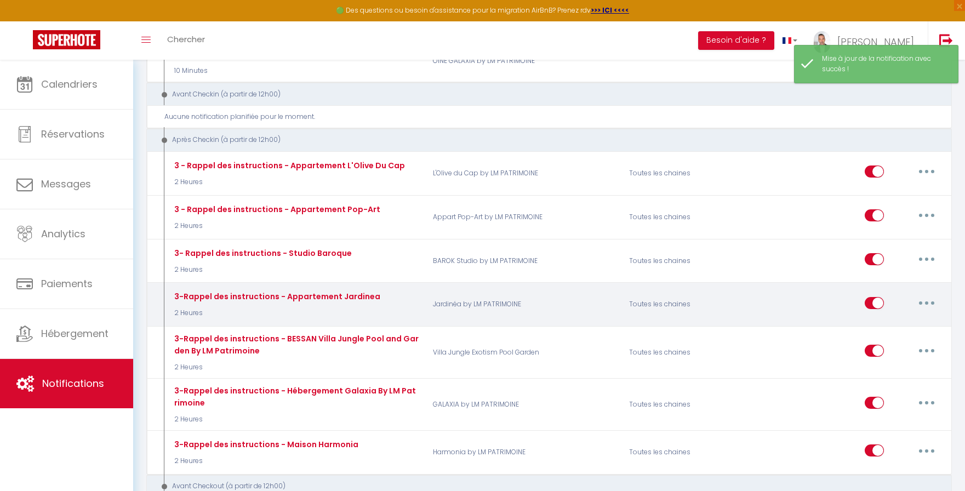
click at [927, 304] on button "button" at bounding box center [926, 303] width 31 height 18
click at [885, 322] on link "Editer" at bounding box center [898, 327] width 81 height 19
type input "3-Rappel des instructions - Appartement Jardinea"
select select "3"
select select "2 Heures"
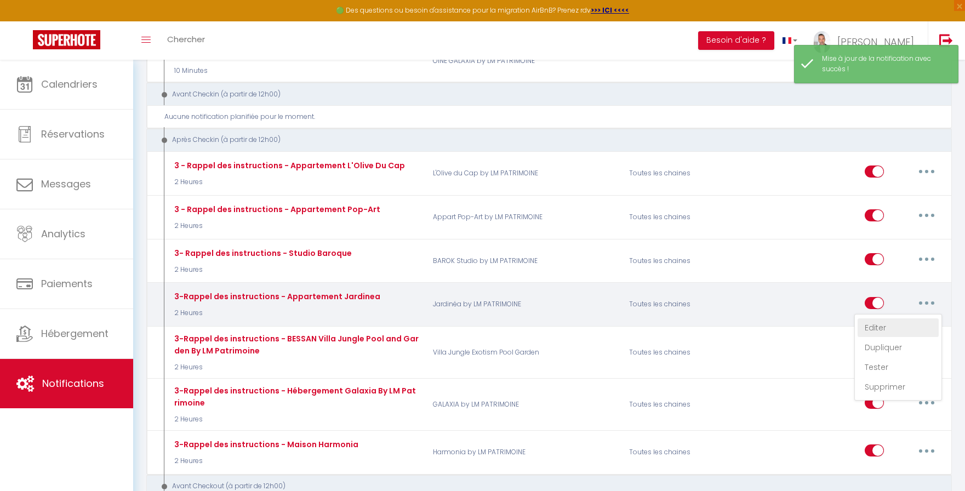
select select "if_booking_is_paid"
checkbox input "true"
checkbox input "false"
radio input "true"
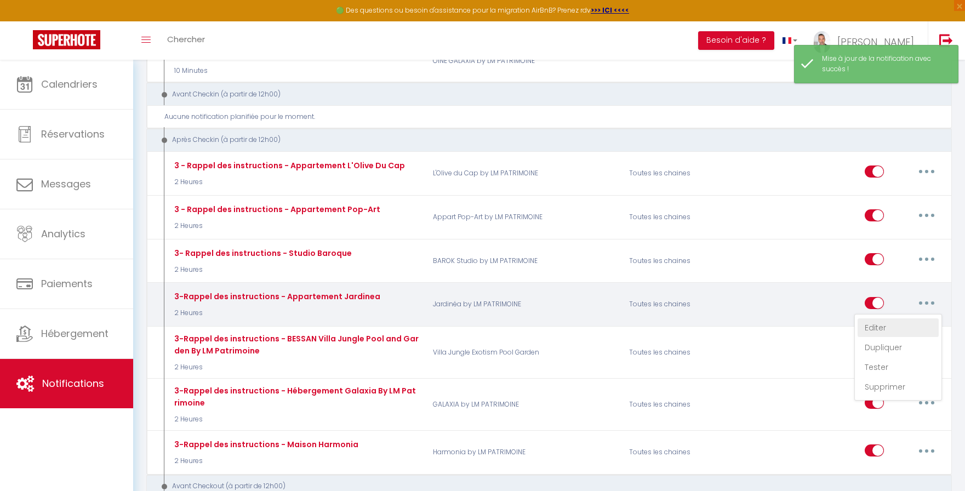
type input "Rappel des instructions - Appartement Souplex Jardin"
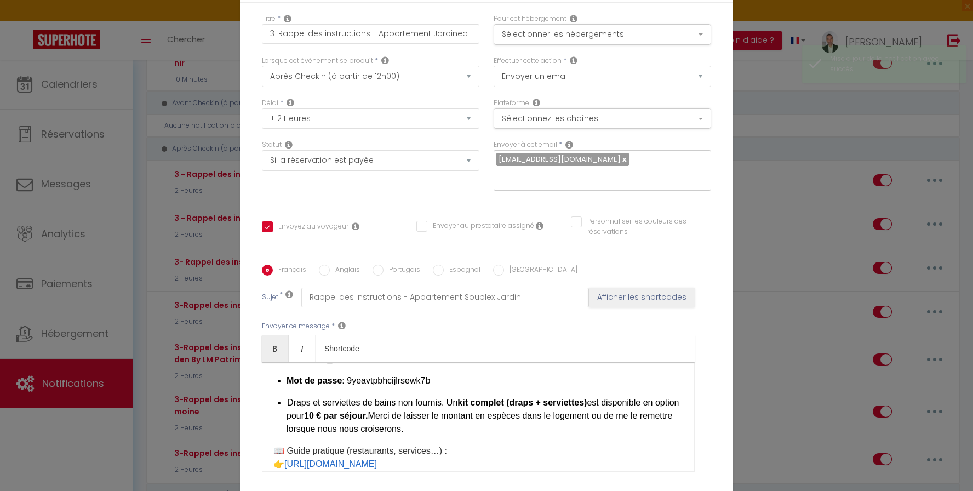
scroll to position [653, 0]
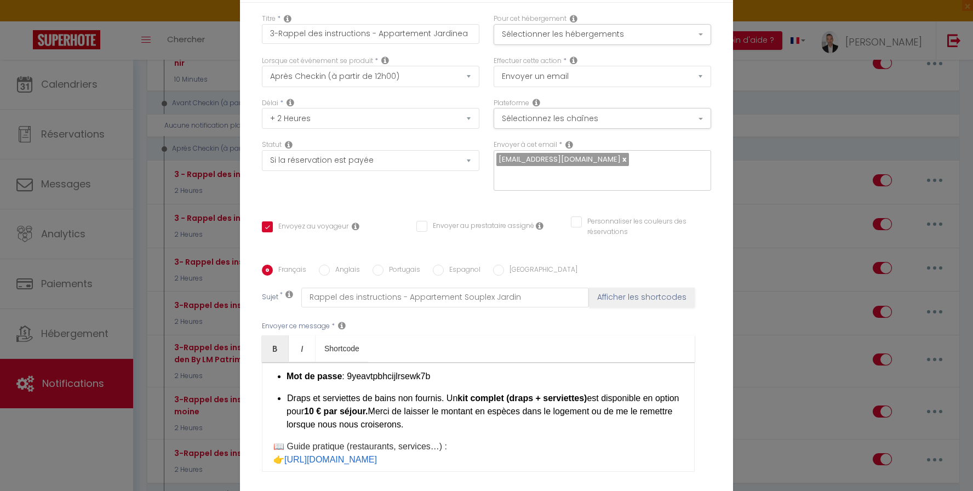
checkbox input "true"
checkbox input "false"
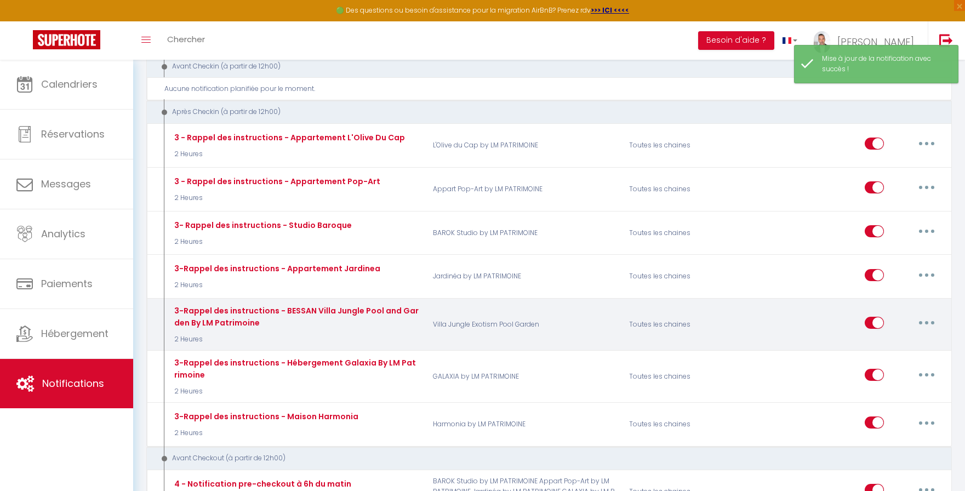
scroll to position [670, 0]
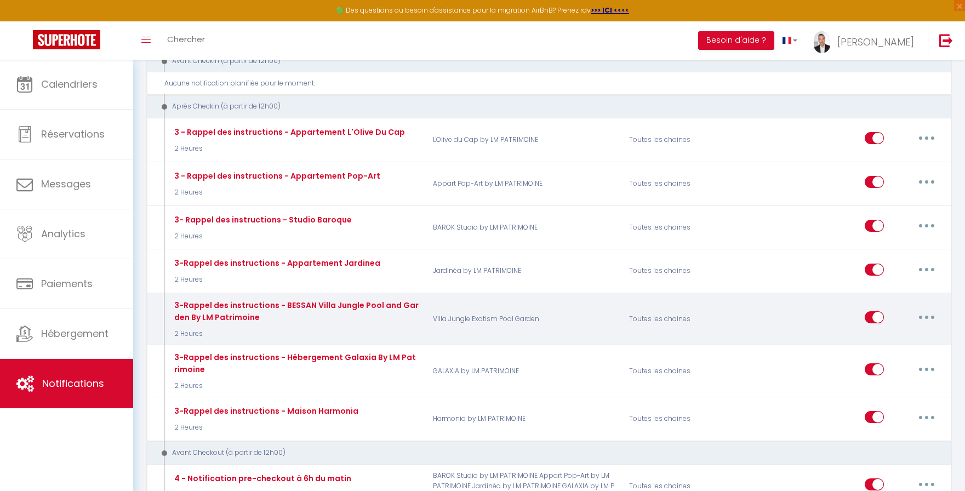
click at [925, 316] on icon "button" at bounding box center [926, 317] width 3 height 3
click at [899, 343] on link "Editer" at bounding box center [898, 342] width 81 height 19
type input "3-Rappel des instructions - BESSAN Villa Jungle Pool and Garden By LM Patrimoine"
select select "3"
select select "2 Heures"
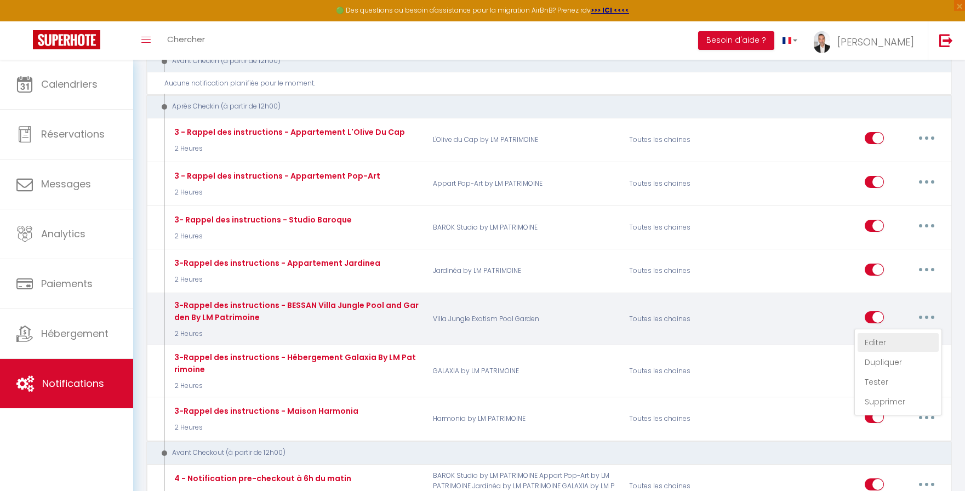
select select "if_booking_is_paid"
checkbox input "true"
checkbox input "false"
radio input "true"
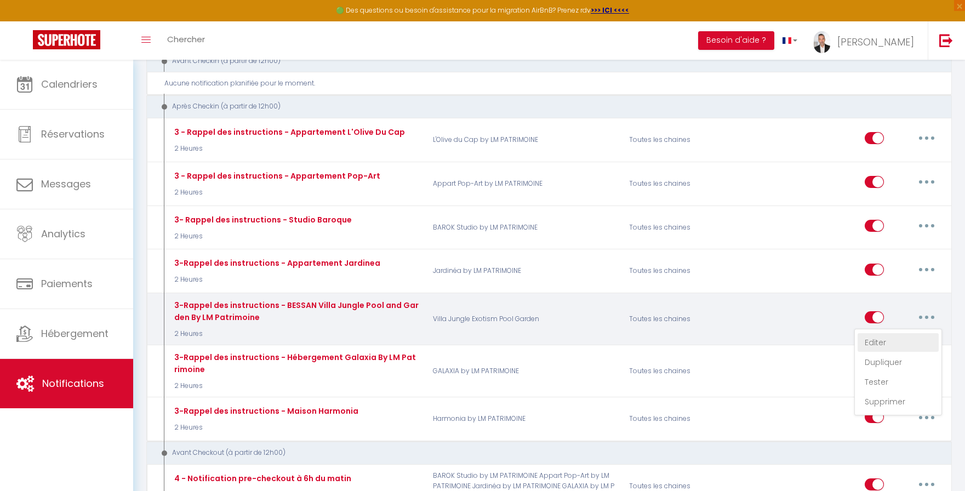
type input "Rappel des instructions - Hébergement [RENTAL:NAME]"
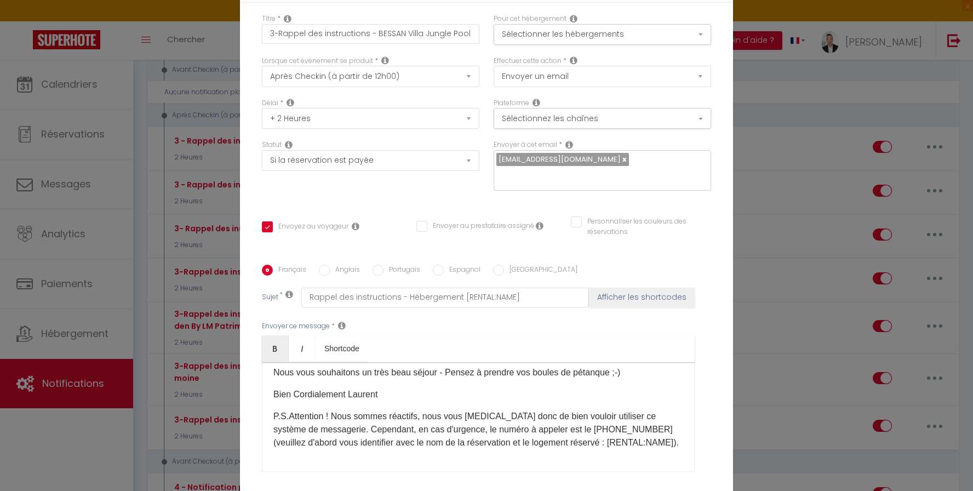
scroll to position [867, 0]
checkbox input "true"
checkbox input "false"
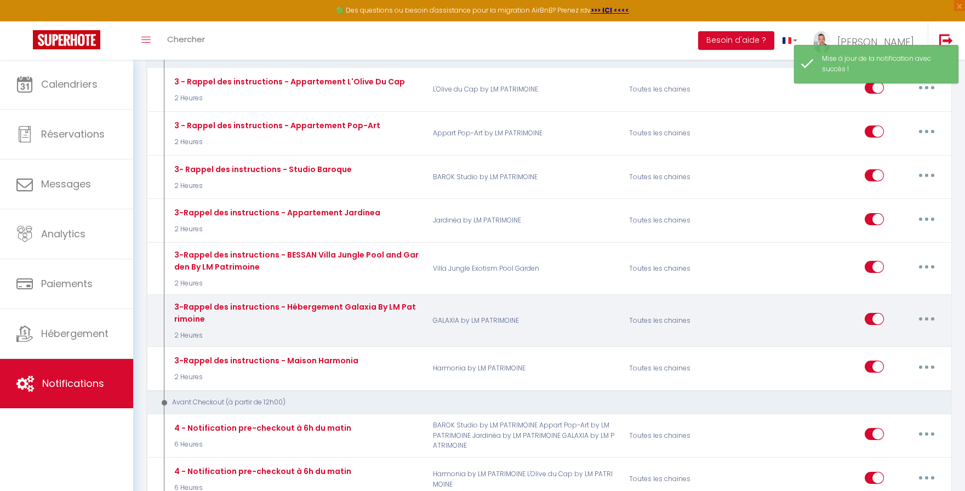
scroll to position [725, 0]
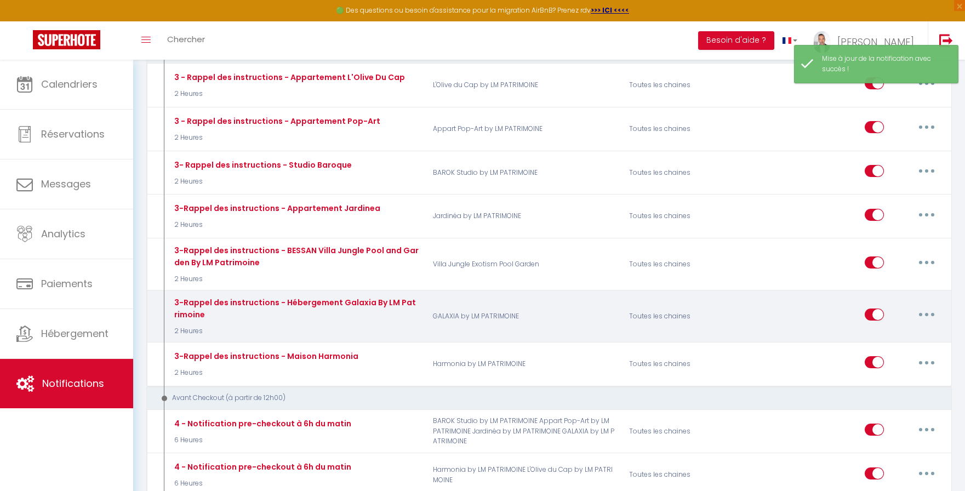
click at [931, 315] on button "button" at bounding box center [926, 315] width 31 height 18
click at [878, 341] on link "Editer" at bounding box center [898, 339] width 81 height 19
type input "3-Rappel des instructions - Hébergement Galaxia By LM Patrimoine"
select select "3"
select select "2 Heures"
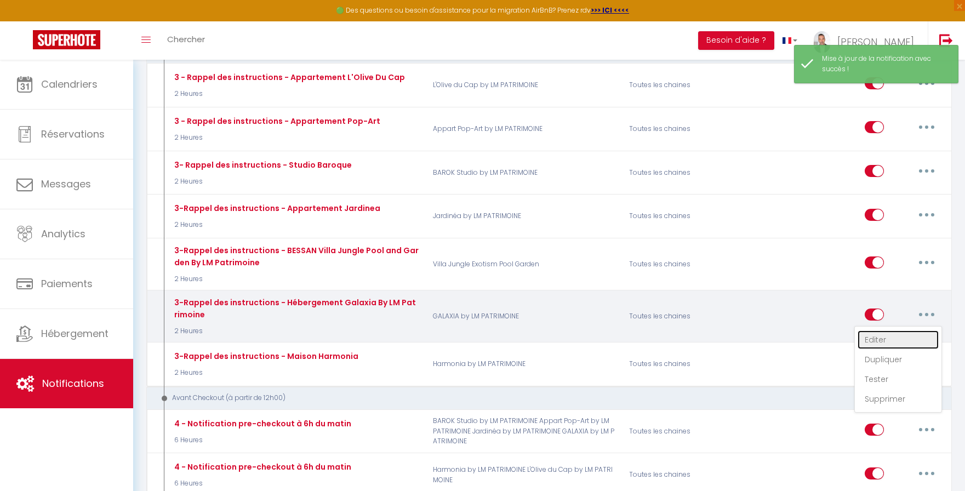
select select "if_booking_is_paid"
checkbox input "true"
checkbox input "false"
radio input "true"
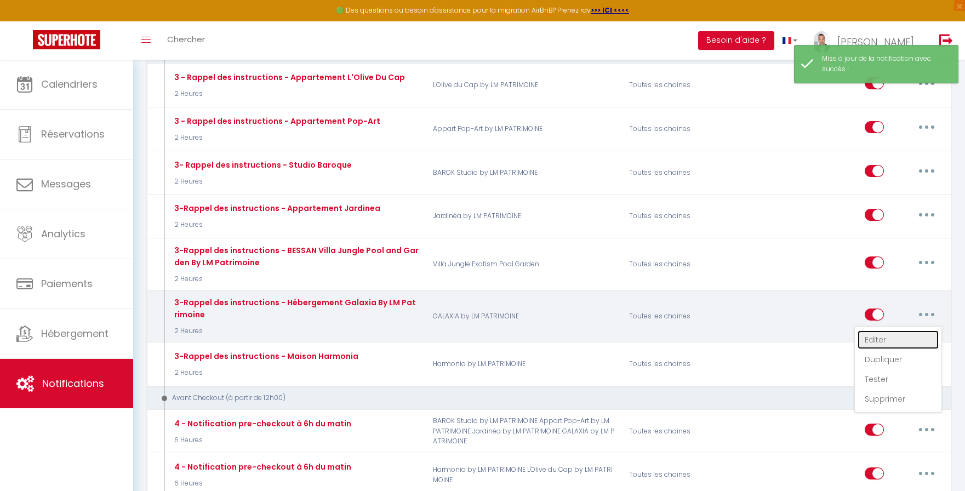
type input "Rappel des instructions - Hébergement [RENTAL:NAME]"
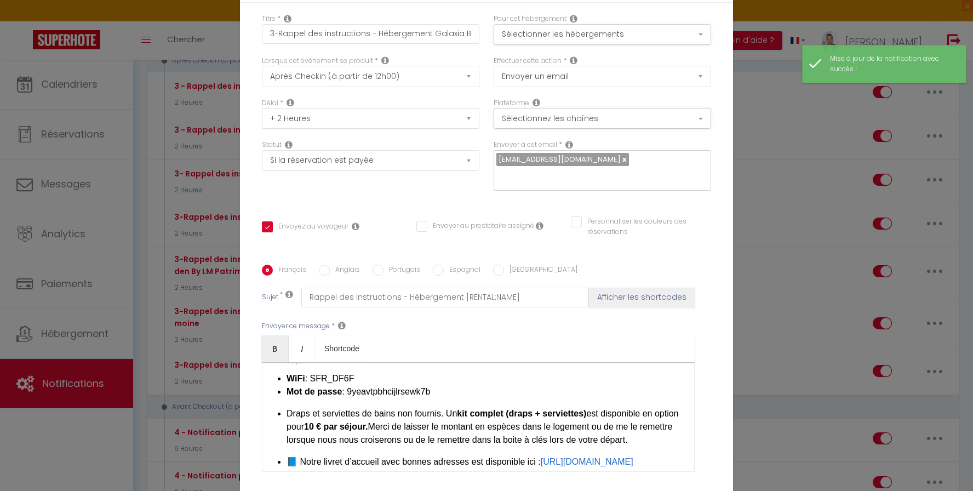
scroll to position [883, 0]
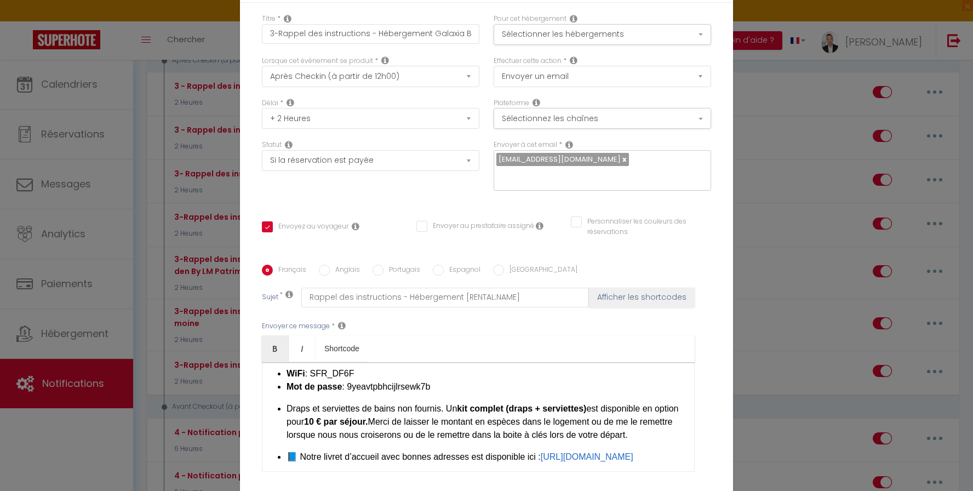
checkbox input "true"
checkbox input "false"
select select "1"
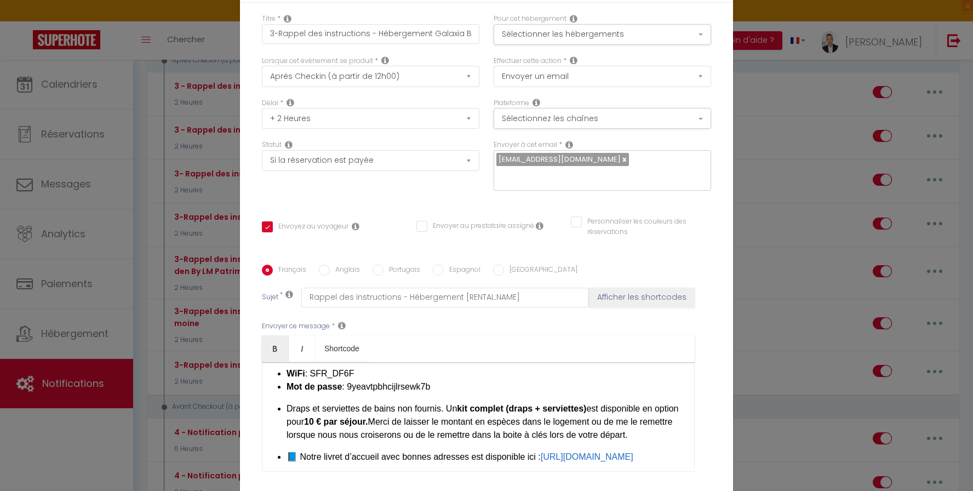
select select
checkbox input "false"
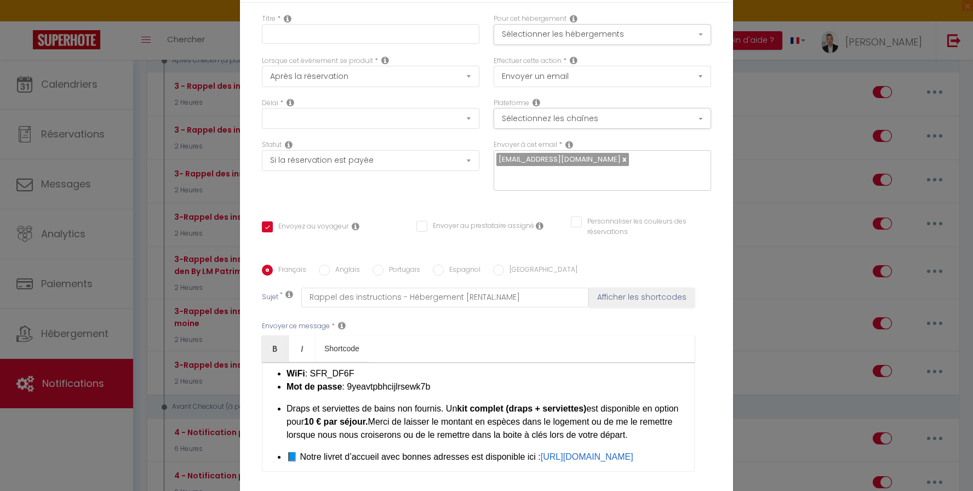
radio input "false"
select select
checkbox input "false"
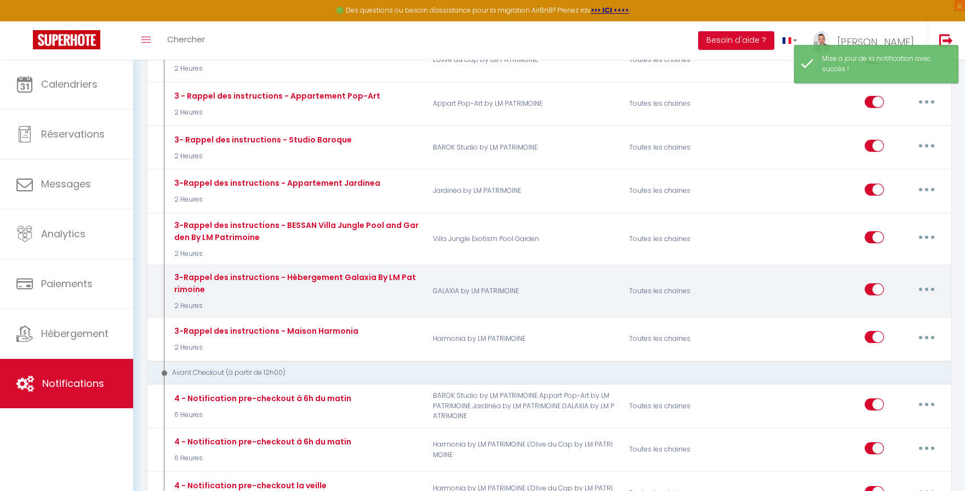
scroll to position [769, 0]
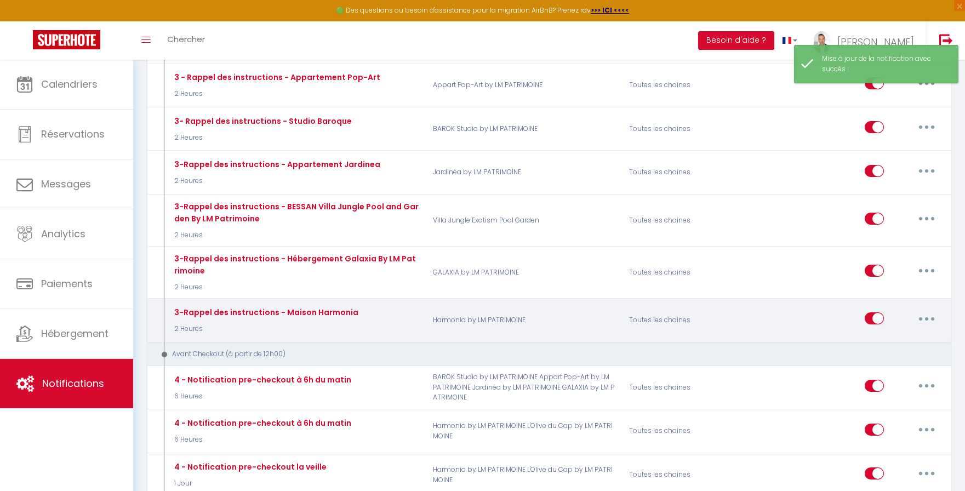
click at [936, 318] on button "button" at bounding box center [926, 319] width 31 height 18
click at [889, 339] on link "Editer" at bounding box center [898, 343] width 81 height 19
type input "3-Rappel des instructions - Maison Harmonia"
select select "3"
select select "2 Heures"
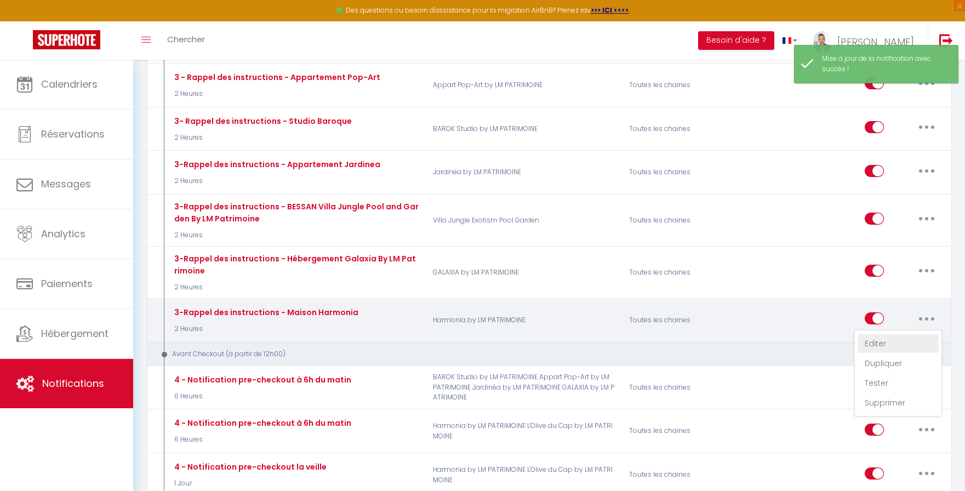
select select "if_booking_is_paid"
checkbox input "true"
checkbox input "false"
radio input "true"
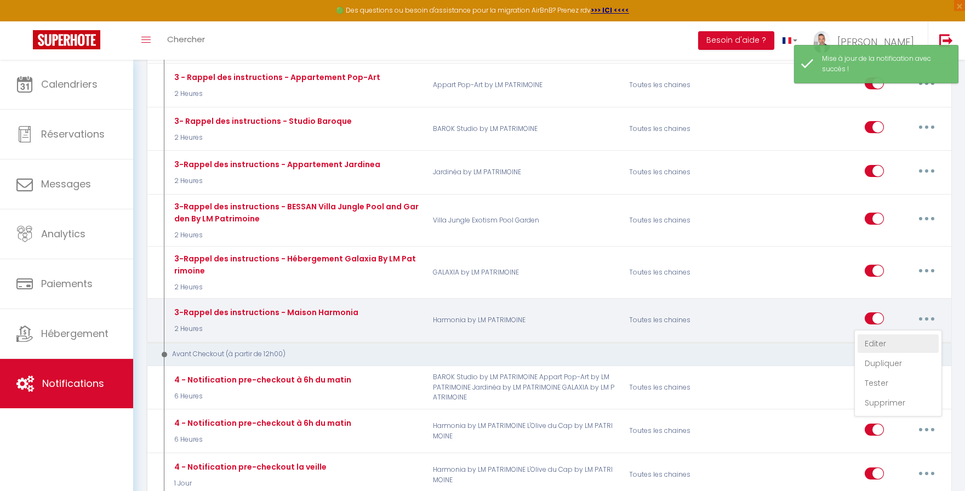
type input "Rappel des instructions - Maison Harmonia"
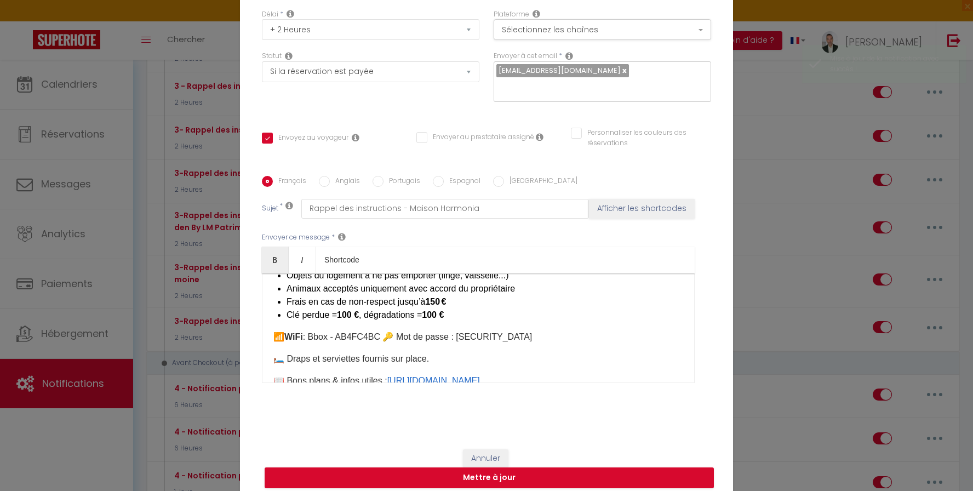
scroll to position [427, 0]
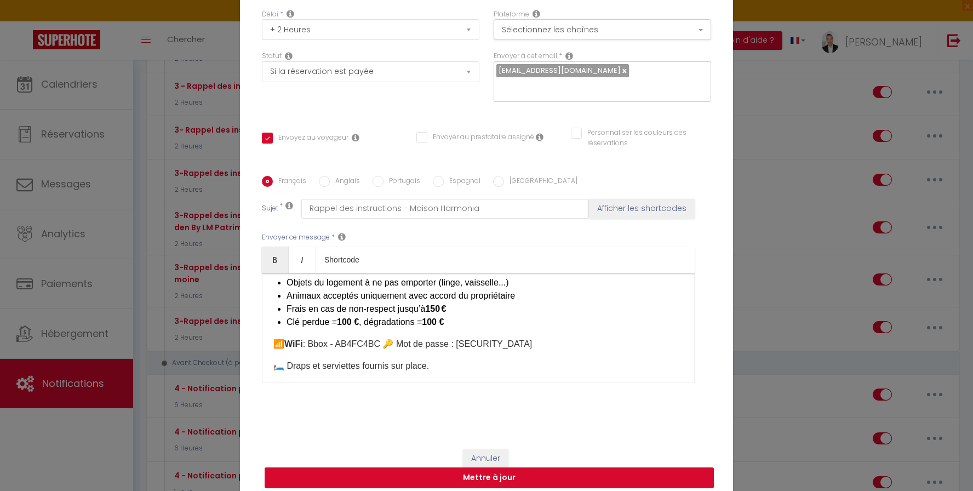
click at [509, 470] on button "Mettre à jour" at bounding box center [489, 477] width 449 height 21
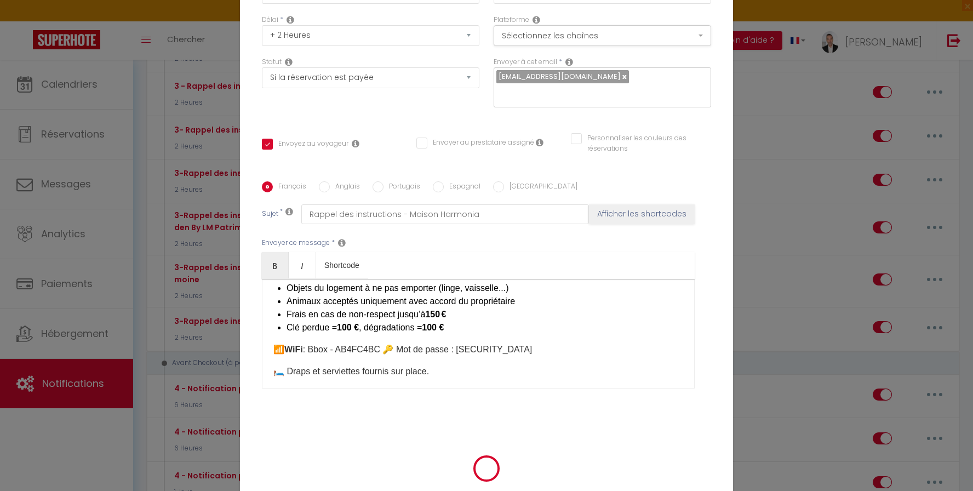
checkbox input "true"
checkbox input "false"
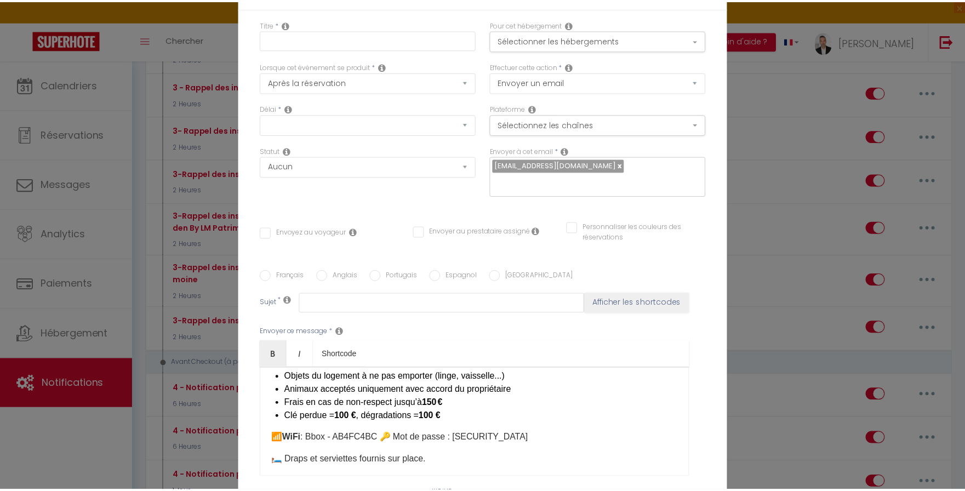
scroll to position [0, 0]
